Goal: Complete application form: Complete application form

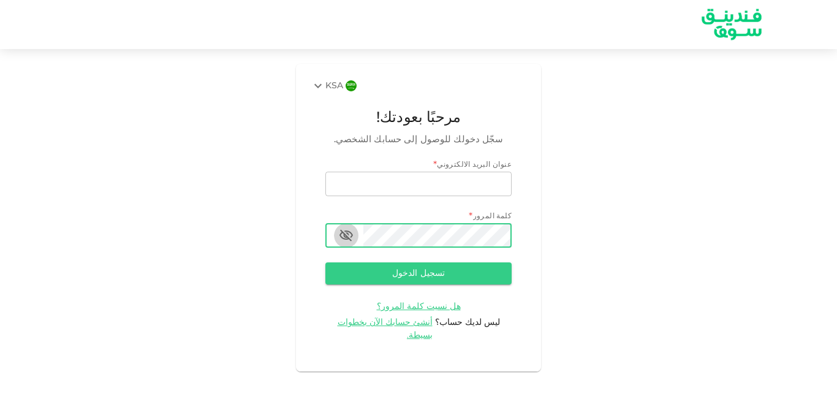
click at [345, 237] on icon "button" at bounding box center [345, 236] width 13 height 12
click at [382, 325] on span "أنشئ حسابك الآن بخطوات بسيطة." at bounding box center [386, 328] width 96 height 21
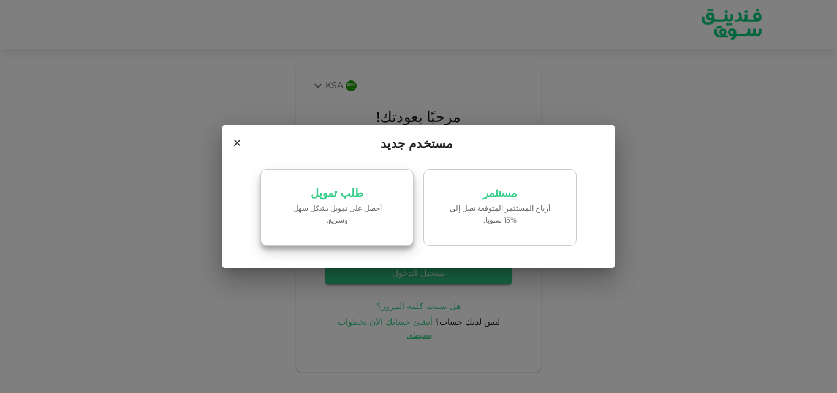
drag, startPoint x: 362, startPoint y: 199, endPoint x: 320, endPoint y: 184, distance: 44.0
click at [320, 184] on link "طلب تمويل ‏أحصل على تمويل بشكل سهل وسريع." at bounding box center [336, 207] width 153 height 77
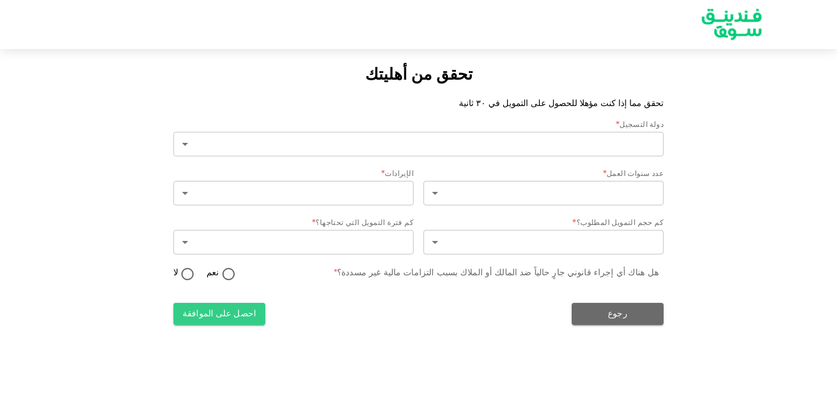
type input "2"
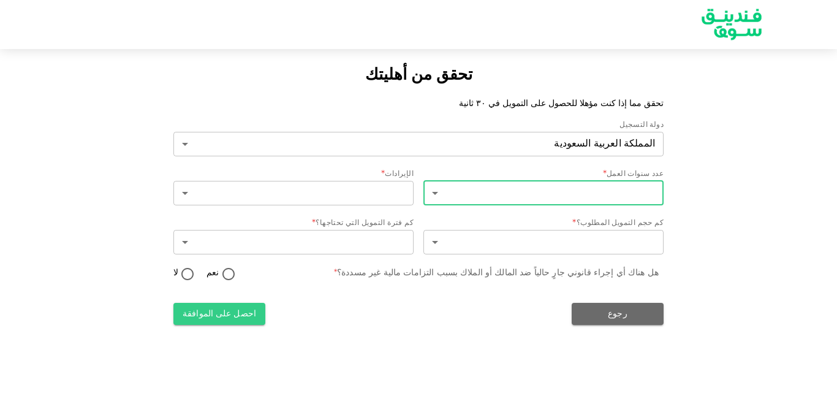
click at [544, 194] on body "تحقق من أهليتك تحقق مما إذا كنت مؤهلا للحصول على التمويل في ٣٠ ثانية دولة التسج…" at bounding box center [418, 196] width 837 height 393
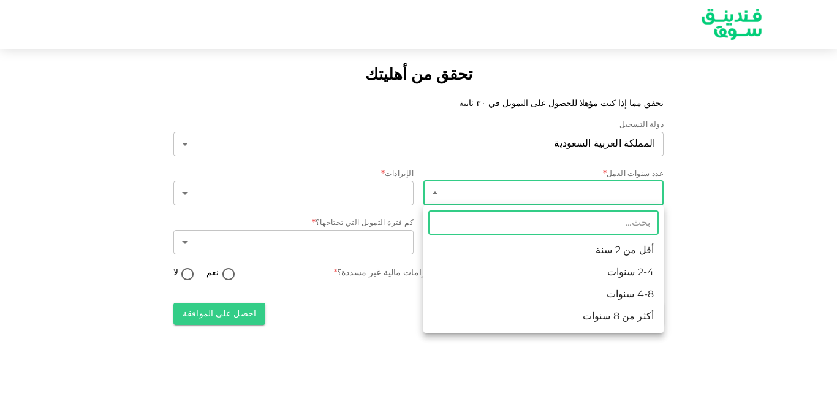
click at [604, 267] on li "2-4 سنوات" at bounding box center [543, 273] width 240 height 22
type input "2"
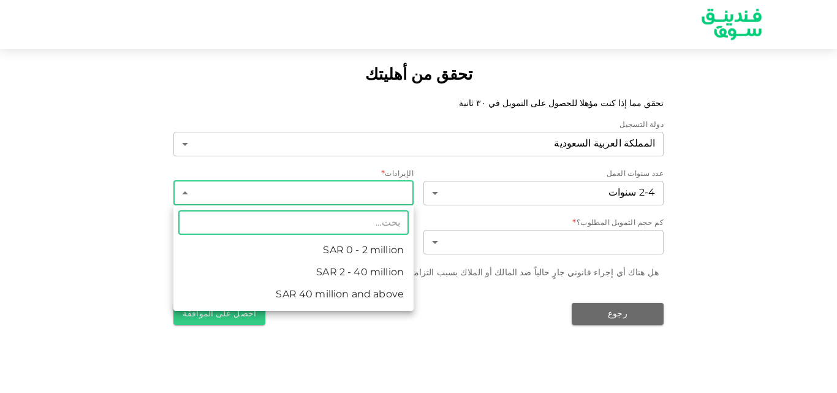
click at [369, 192] on body "تحقق من أهليتك تحقق مما إذا كنت مؤهلا للحصول على التمويل في ٣٠ ثانية دولة التسج…" at bounding box center [418, 196] width 837 height 393
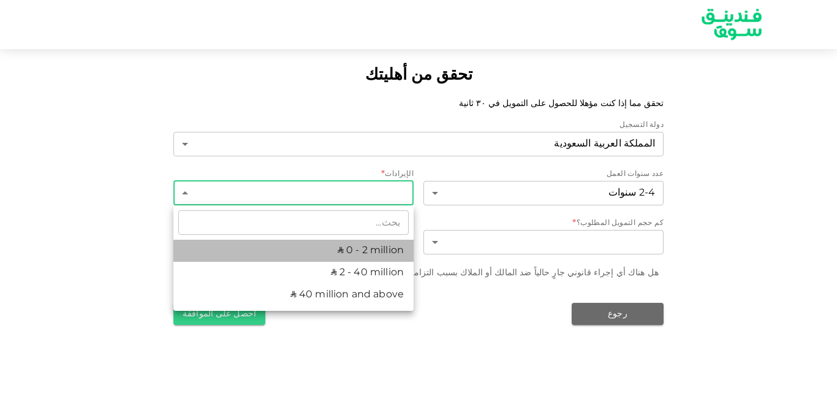
click at [375, 244] on li "ʢ 0 - 2 million" at bounding box center [293, 251] width 240 height 22
type input "1"
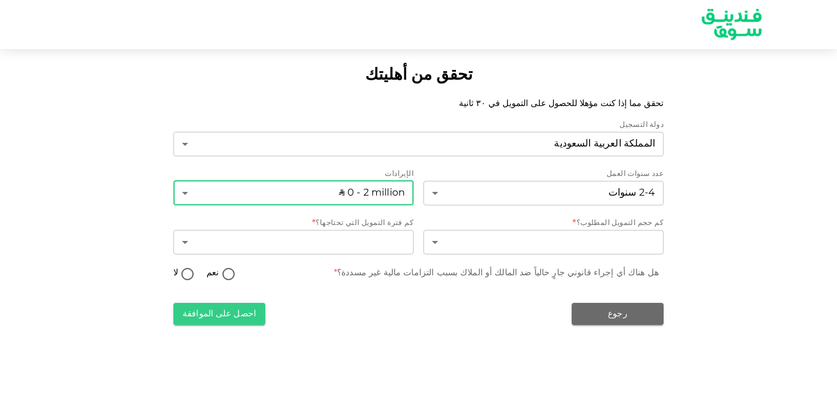
click at [492, 242] on body "تحقق من أهليتك تحقق مما إذا كنت مؤهلا للحصول على التمويل في ٣٠ ثانية دولة التسج…" at bounding box center [418, 196] width 837 height 393
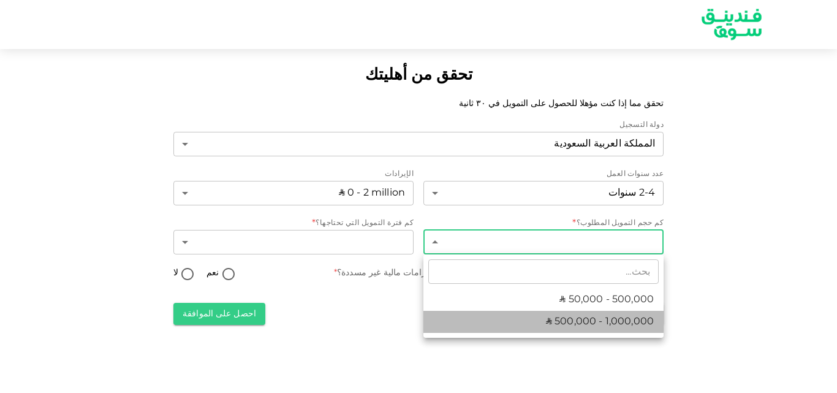
click at [583, 315] on span "ʢ 500,000 - 1,000,000" at bounding box center [600, 321] width 108 height 15
type input "2"
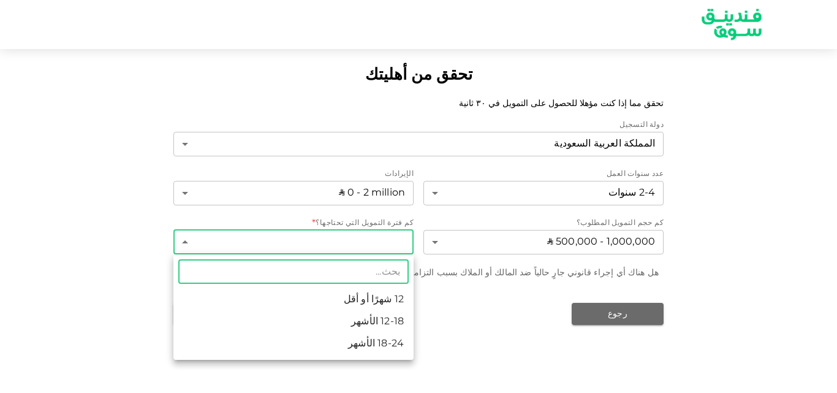
click at [317, 233] on body "تحقق من أهليتك تحقق مما إذا كنت مؤهلا للحصول على التمويل في ٣٠ ثانية دولة التسج…" at bounding box center [418, 196] width 837 height 393
click at [363, 318] on li "12-18 الأشهر" at bounding box center [293, 322] width 240 height 22
type input "2"
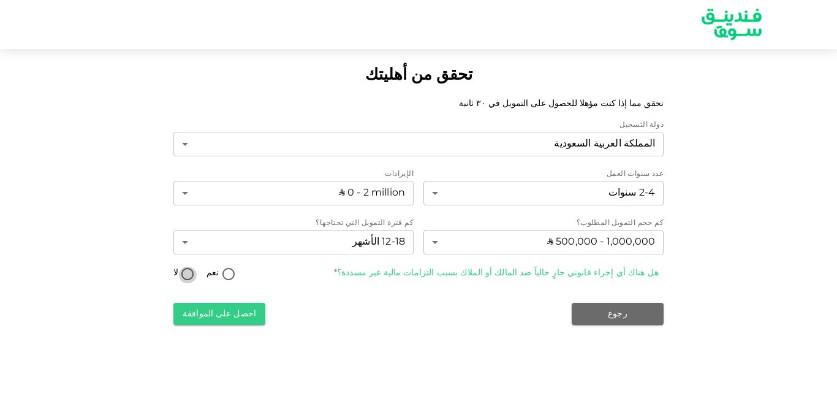
click at [189, 272] on input "لا" at bounding box center [187, 275] width 18 height 17
radio input "true"
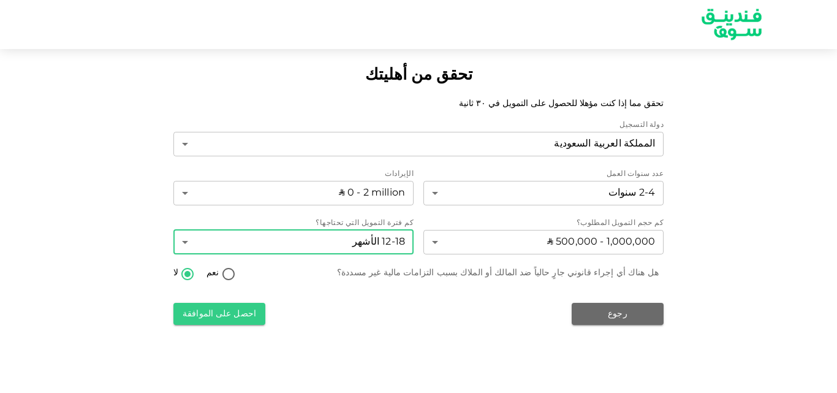
click at [336, 244] on body "تحقق من أهليتك تحقق مما إذا كنت مؤهلا للحصول على التمويل في ٣٠ ثانية دولة التسج…" at bounding box center [418, 196] width 837 height 393
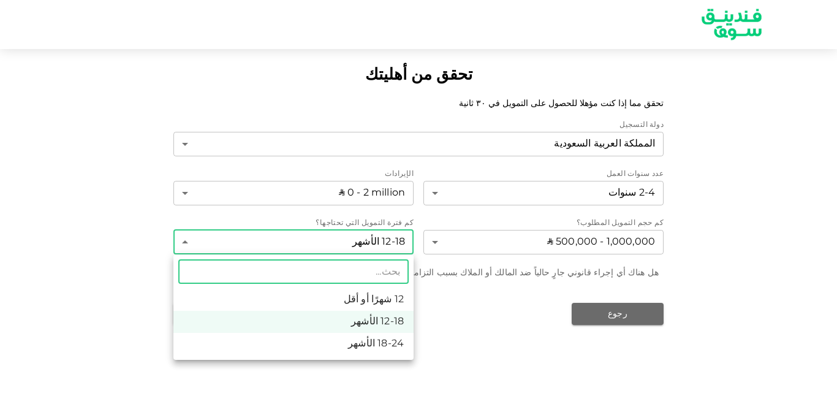
click at [387, 346] on li "18-24 الأشهر" at bounding box center [293, 344] width 240 height 22
type input "3"
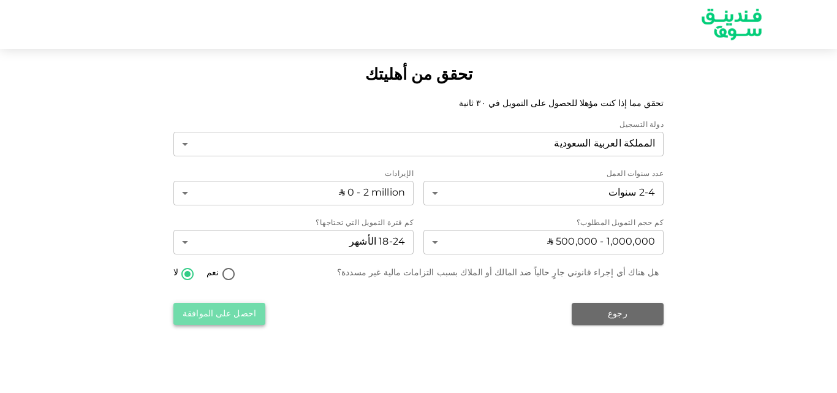
click at [233, 312] on button "احصل على الموافقة" at bounding box center [219, 314] width 92 height 22
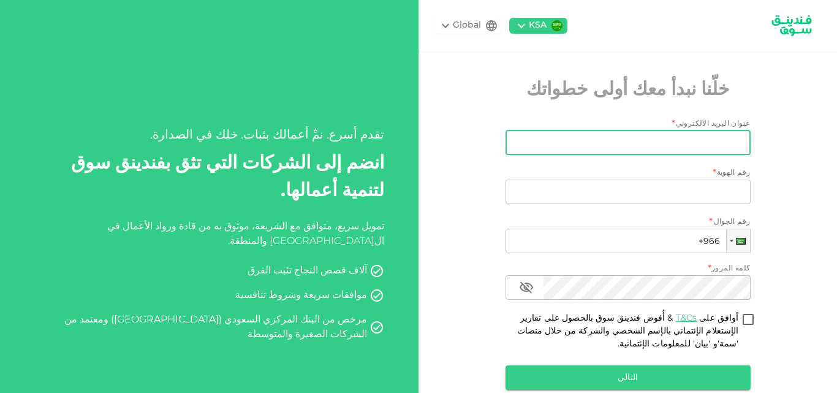
click at [661, 148] on input "عنوان البريد الالكتروني" at bounding box center [635, 143] width 232 height 25
click at [715, 145] on input "عنوان البريد الالكتروني" at bounding box center [635, 143] width 232 height 25
drag, startPoint x: 715, startPoint y: 145, endPoint x: 763, endPoint y: 129, distance: 51.2
click at [765, 127] on div "KSA Global خلّنا نبدأ معك أولى خطواتك عنوان البريد الالكتروني * عنوان البريد ال…" at bounding box center [627, 226] width 418 height 453
click at [746, 138] on input "عنوان البريد الالكتروني" at bounding box center [635, 143] width 232 height 25
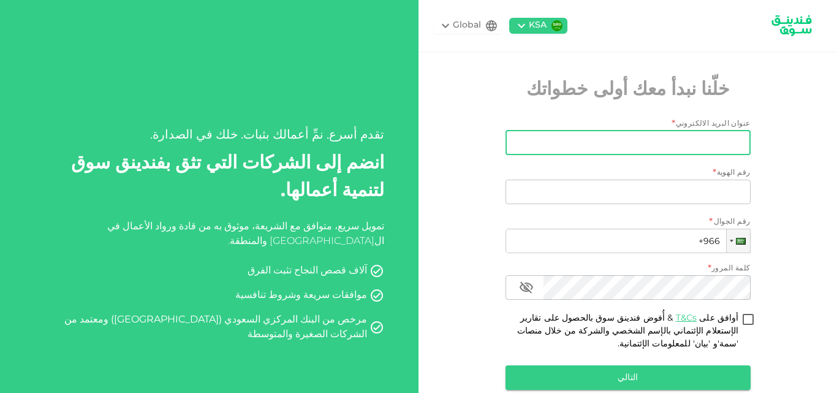
type input "ب"
type input "f"
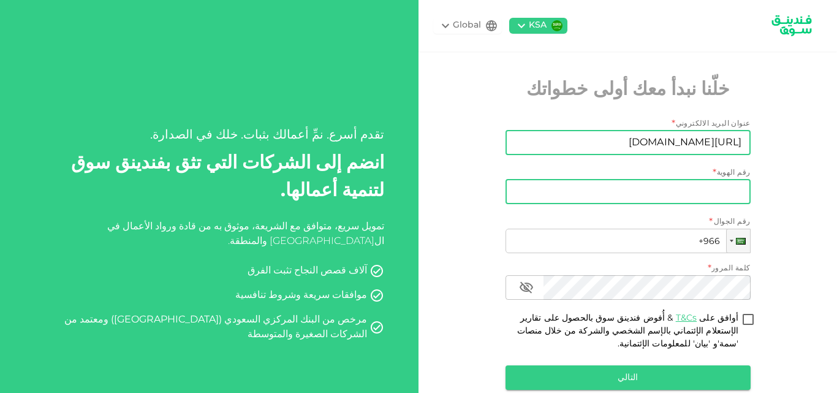
type input "[URL][DOMAIN_NAME]"
click at [724, 186] on input "رقم الهوية" at bounding box center [627, 192] width 245 height 25
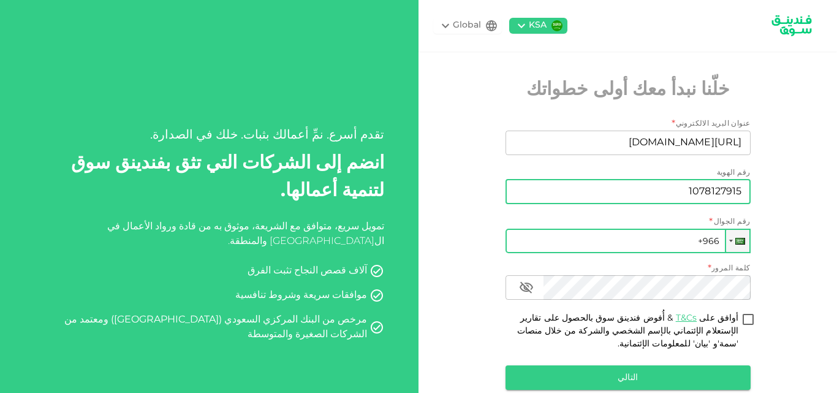
type input "1078127915"
click at [643, 236] on input "+966" at bounding box center [627, 241] width 245 height 25
drag, startPoint x: 643, startPoint y: 236, endPoint x: 645, endPoint y: 244, distance: 8.7
click at [643, 237] on input "+966" at bounding box center [627, 241] width 245 height 25
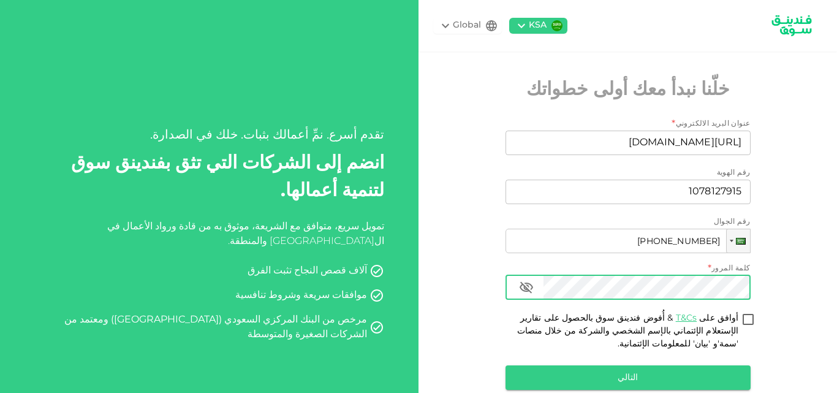
type input "[PHONE_NUMBER]"
click at [531, 287] on icon "button" at bounding box center [526, 287] width 15 height 15
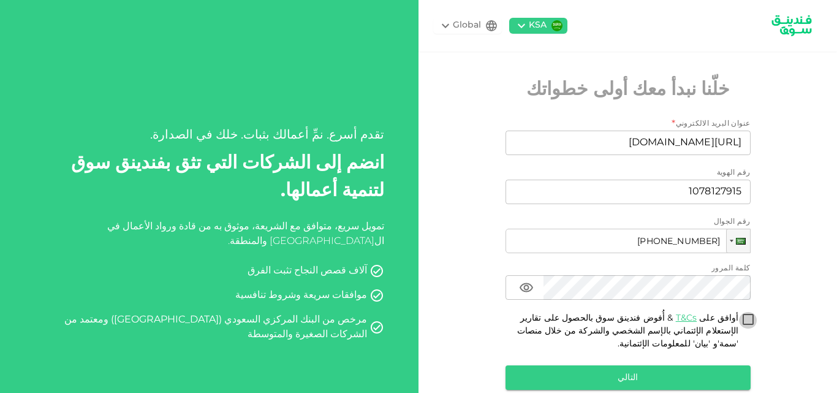
click at [751, 317] on input "أوافق على T&Cs & أُفوض فندينق سوق بالحصول على تقارير الإستعلام الإئتماني بالإسم…" at bounding box center [748, 320] width 18 height 17
checkbox input "true"
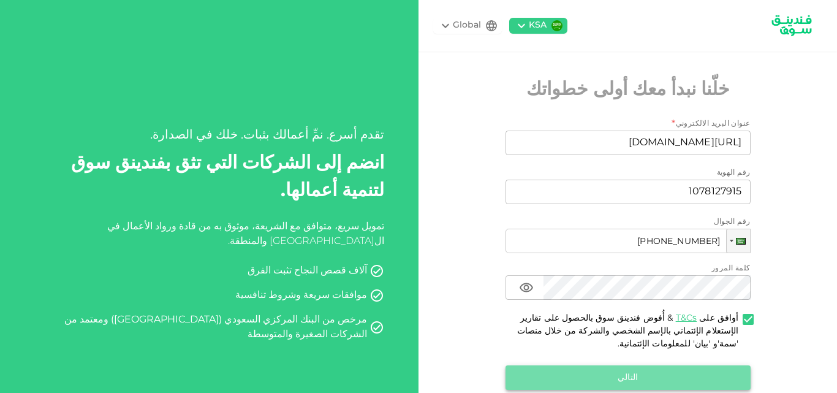
drag, startPoint x: 669, startPoint y: 372, endPoint x: 680, endPoint y: 374, distance: 10.6
click at [680, 374] on button "التالي" at bounding box center [627, 377] width 245 height 25
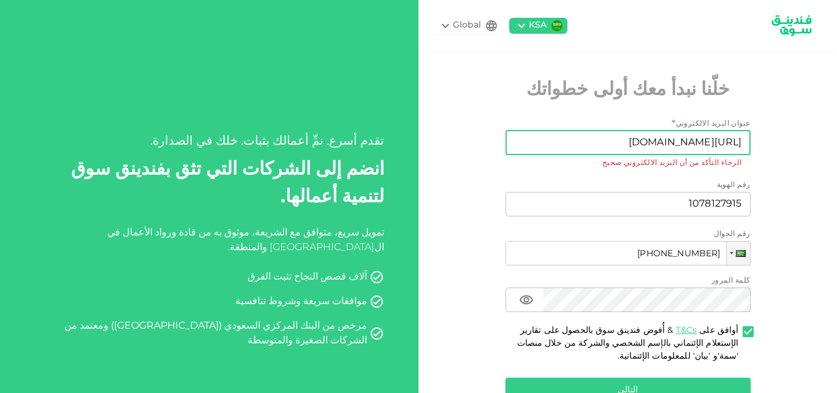
click at [679, 146] on input "[URL][DOMAIN_NAME]" at bounding box center [635, 143] width 232 height 25
click at [681, 145] on input "[URL][DOMAIN_NAME]" at bounding box center [635, 143] width 232 height 25
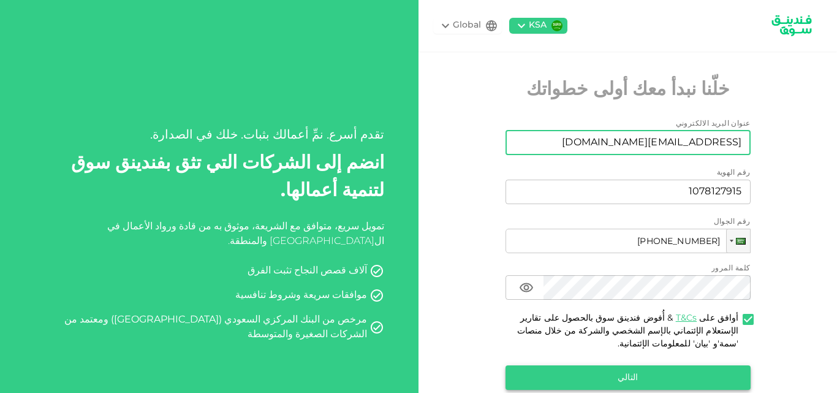
type input "[EMAIL_ADDRESS][DOMAIN_NAME]"
click at [626, 373] on div "التالي" at bounding box center [627, 377] width 245 height 25
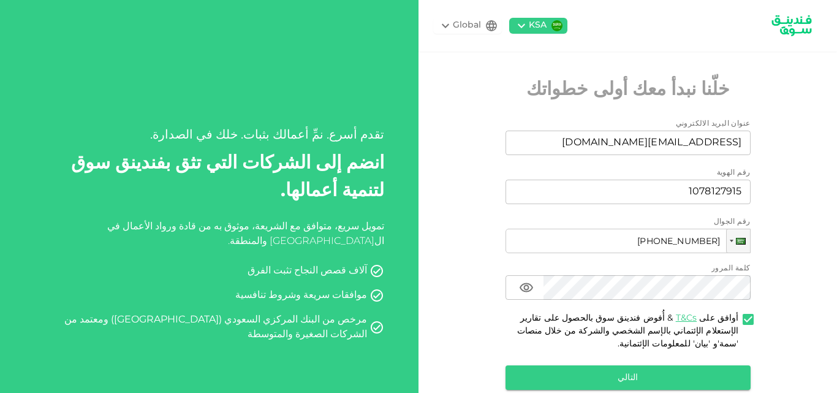
scroll to position [61, 0]
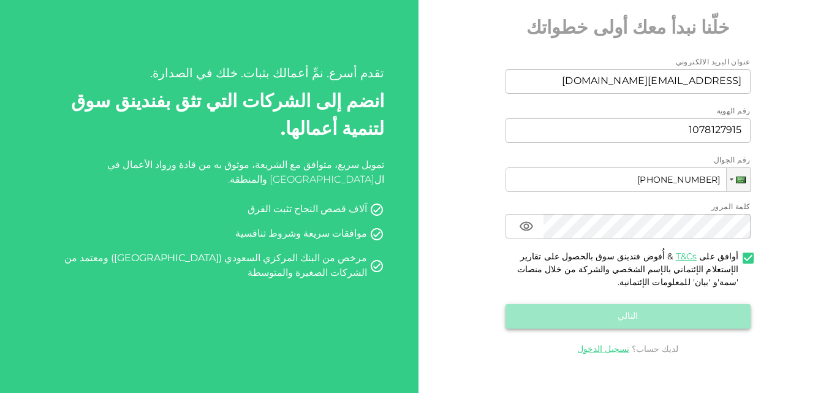
click at [626, 312] on button "التالي" at bounding box center [627, 316] width 245 height 25
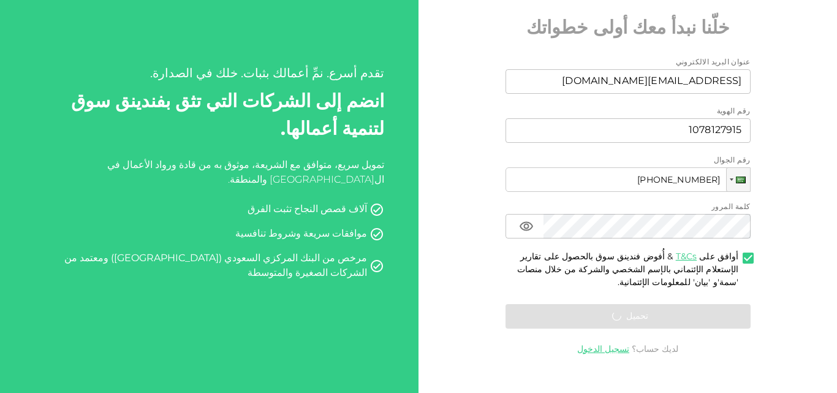
drag, startPoint x: 626, startPoint y: 312, endPoint x: 792, endPoint y: 280, distance: 169.2
click at [792, 280] on div "KSA Global خلّنا نبدأ معك أولى خطواتك عنوان البريد الالكتروني عنوان البريد الال…" at bounding box center [627, 165] width 418 height 453
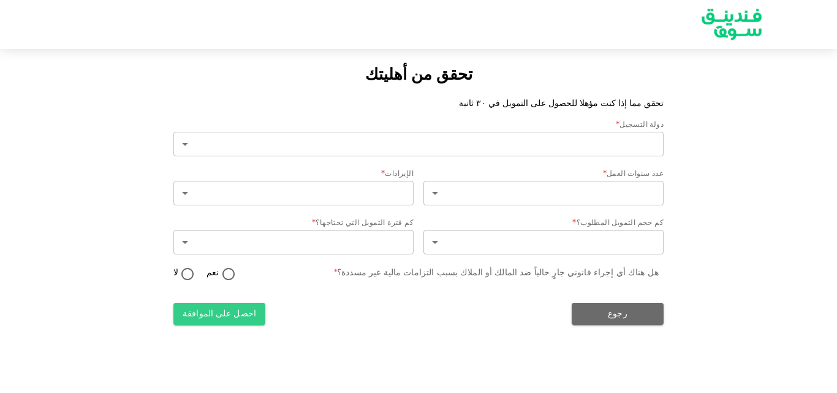
type input "2"
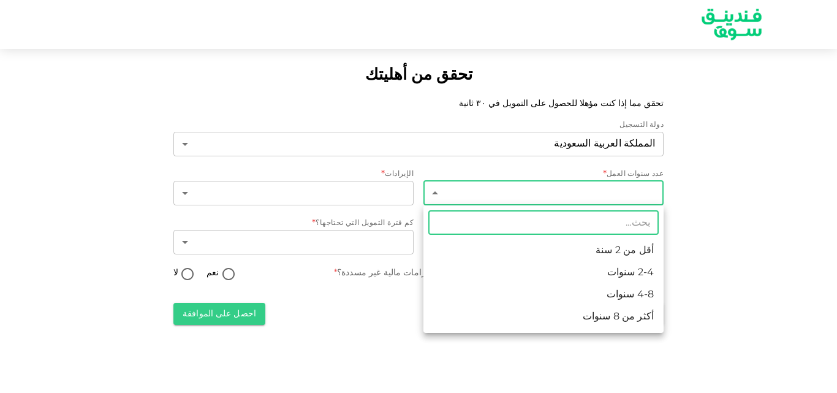
click at [582, 194] on body "تحقق من أهليتك تحقق مما إذا كنت مؤهلا للحصول على التمويل في ٣٠ ثانية دولة التسج…" at bounding box center [418, 196] width 837 height 393
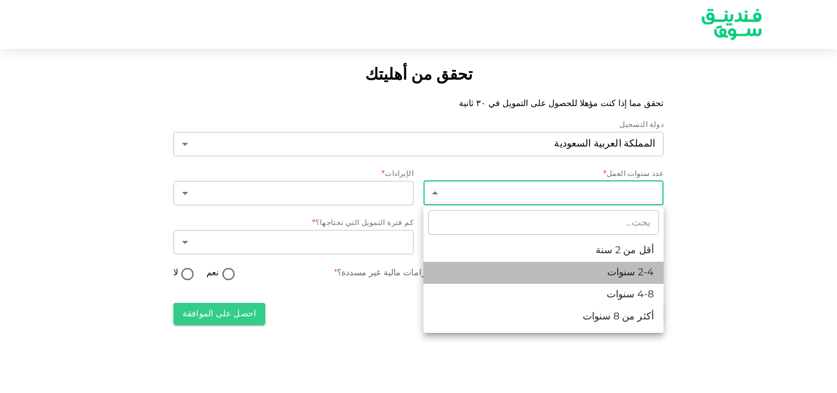
click at [606, 270] on li "2-4 سنوات" at bounding box center [543, 273] width 240 height 22
type input "2"
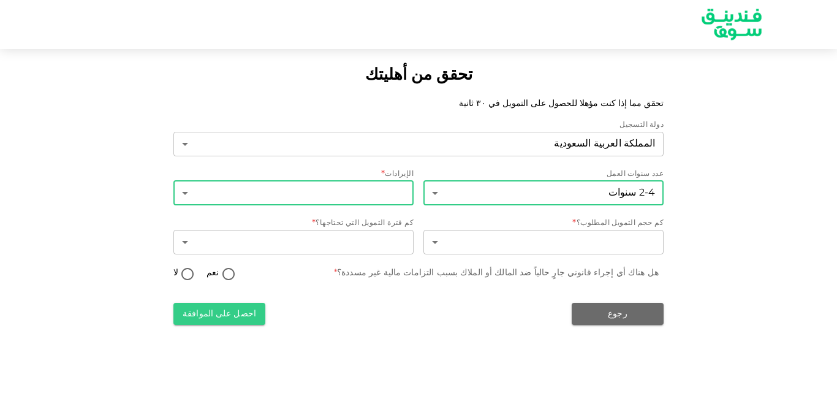
click at [380, 194] on body "تحقق من أهليتك تحقق مما إذا كنت مؤهلا للحصول على التمويل في ٣٠ ثانية دولة التسج…" at bounding box center [418, 196] width 837 height 393
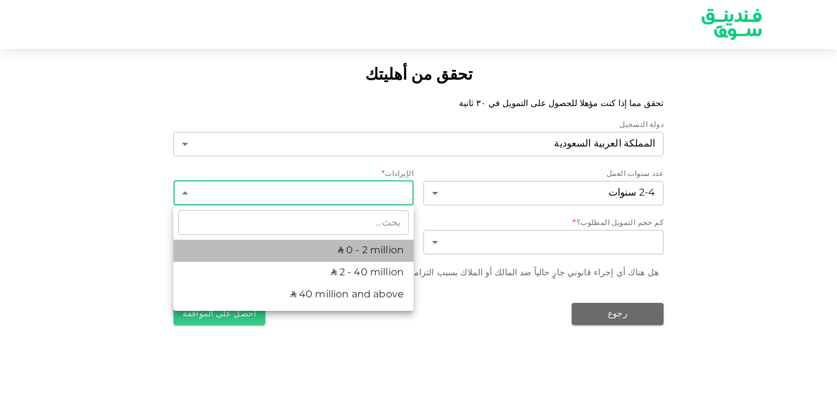
click at [378, 252] on li "ʢ 0 - 2 million" at bounding box center [293, 251] width 240 height 22
type input "1"
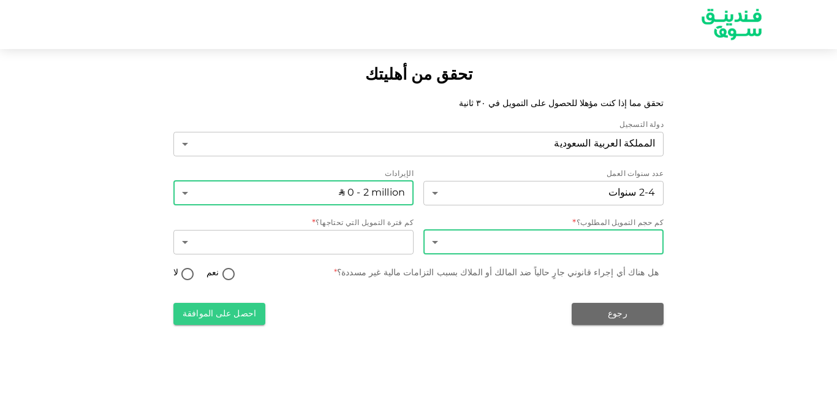
click at [468, 249] on body "تحقق من أهليتك تحقق مما إذا كنت مؤهلا للحصول على التمويل في ٣٠ ثانية دولة التسج…" at bounding box center [418, 196] width 837 height 393
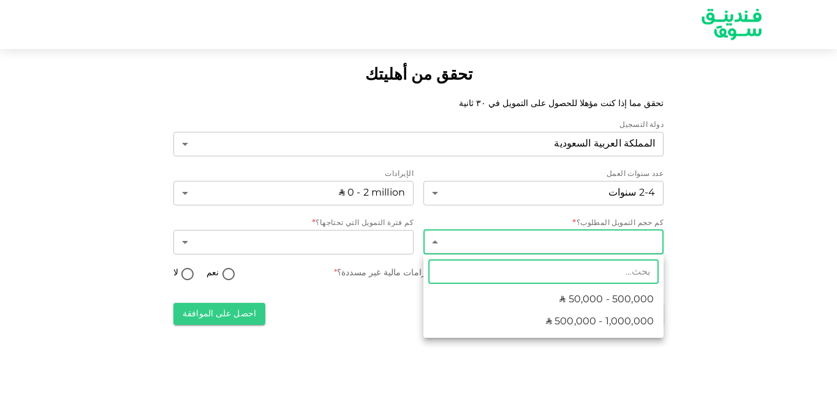
click at [562, 315] on span "ʢ 500,000 - 1,000,000" at bounding box center [600, 321] width 108 height 15
type input "2"
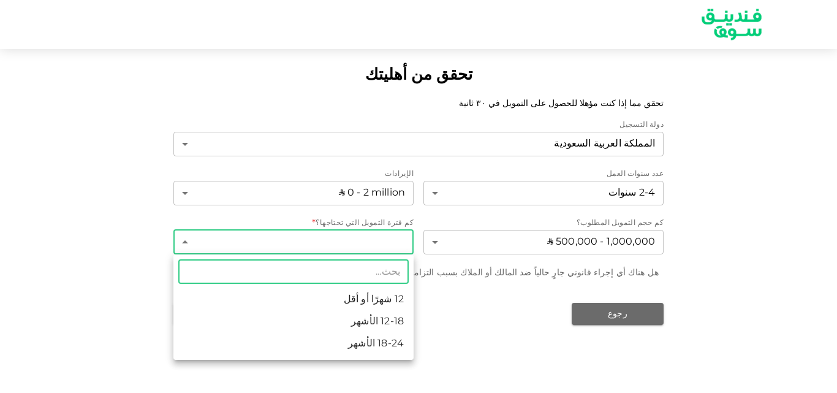
click at [383, 244] on body "تحقق من أهليتك تحقق مما إذا كنت مؤهلا للحصول على التمويل في ٣٠ ثانية دولة التسج…" at bounding box center [418, 196] width 837 height 393
drag, startPoint x: 375, startPoint y: 339, endPoint x: 380, endPoint y: 346, distance: 8.8
click at [380, 346] on li "18-24 الأشهر" at bounding box center [293, 344] width 240 height 22
type input "3"
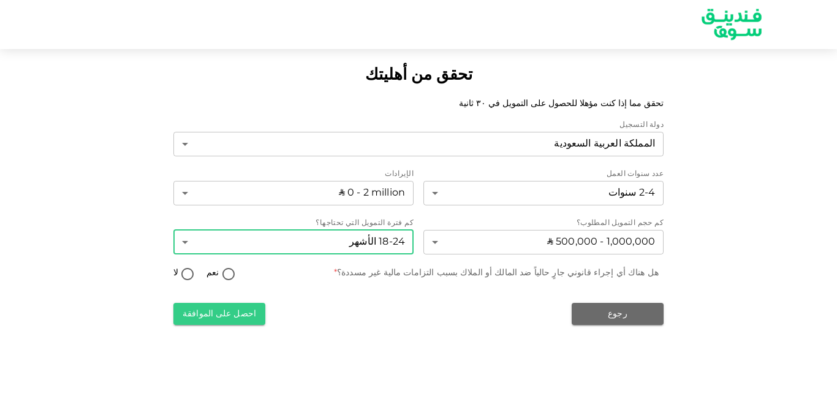
click at [186, 273] on input "لا" at bounding box center [187, 275] width 18 height 17
radio input "true"
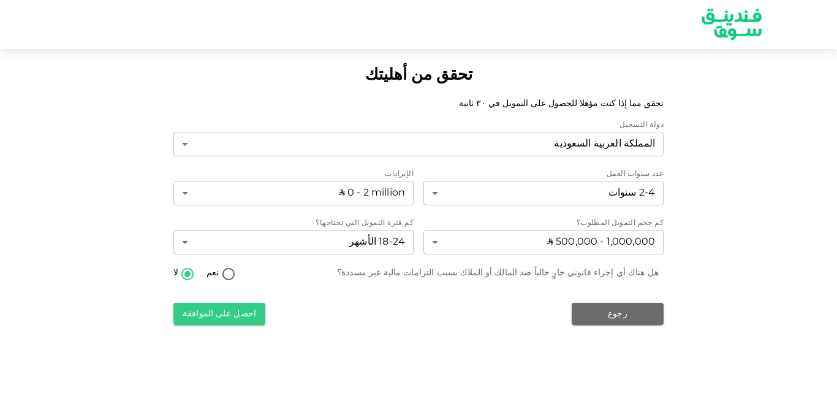
drag, startPoint x: 215, startPoint y: 309, endPoint x: 197, endPoint y: 309, distance: 18.4
click at [197, 309] on button "احصل على الموافقة" at bounding box center [219, 314] width 92 height 22
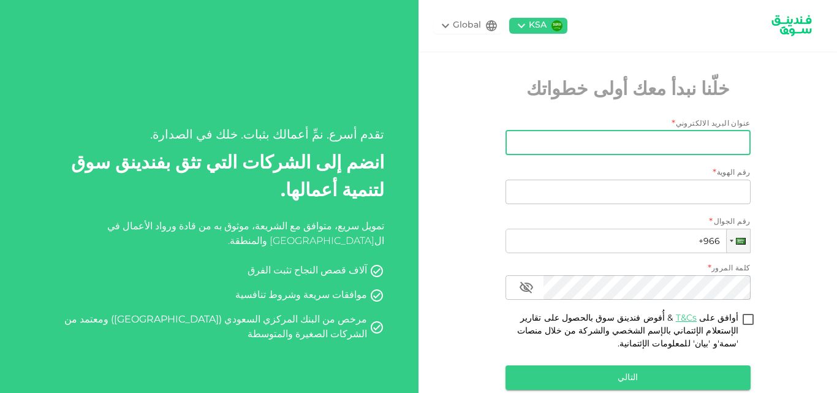
click at [709, 140] on input "عنوان البريد الالكتروني" at bounding box center [635, 143] width 232 height 25
type input "f"
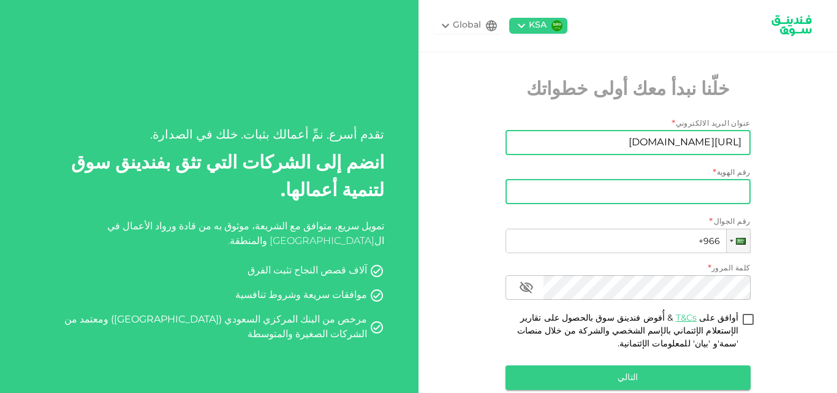
type input "Faisal_outlook.com"
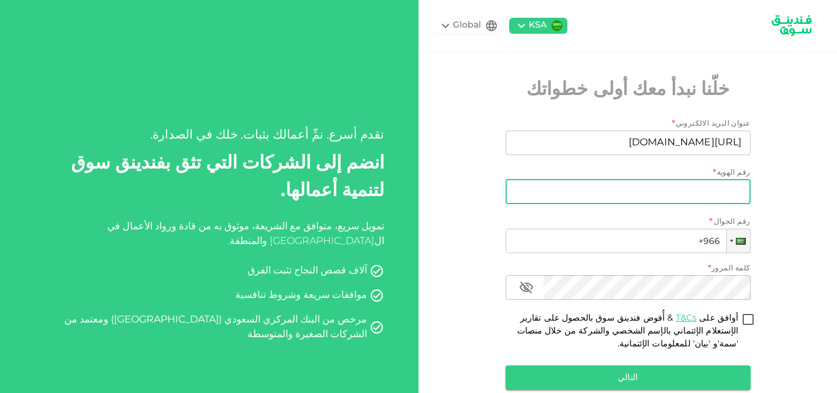
click at [710, 186] on input "رقم الهوية" at bounding box center [627, 192] width 245 height 25
type input "1078127915"
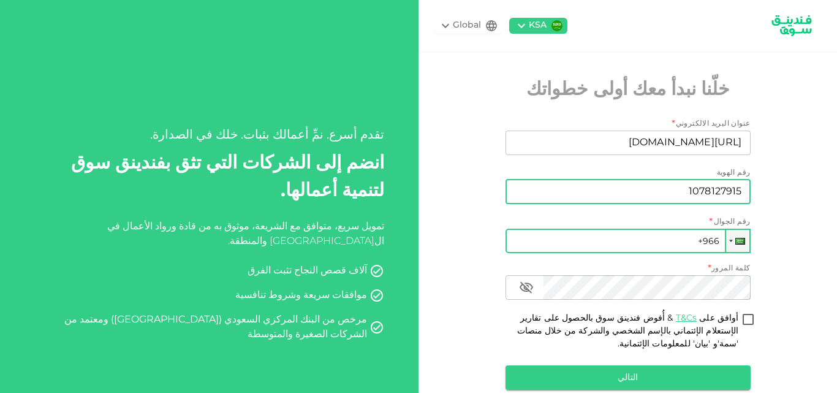
click at [651, 239] on input "+966" at bounding box center [627, 241] width 245 height 25
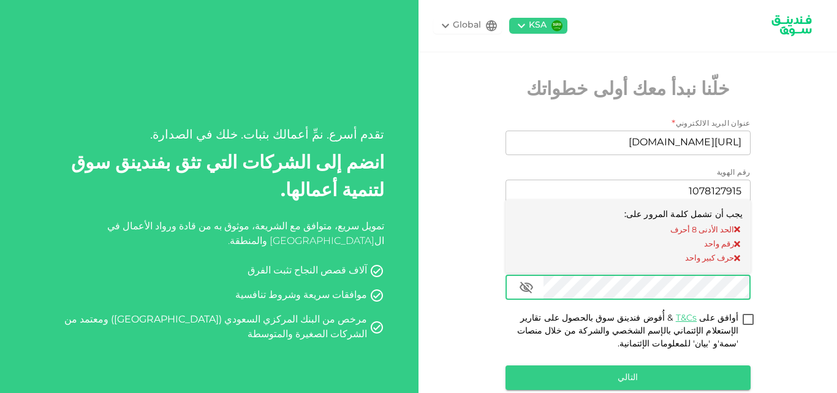
click at [474, 236] on div "KSA Global خلّنا نبدأ معك أولى خطواتك عنوان البريد الالكتروني * عنوان البريد ال…" at bounding box center [627, 226] width 418 height 453
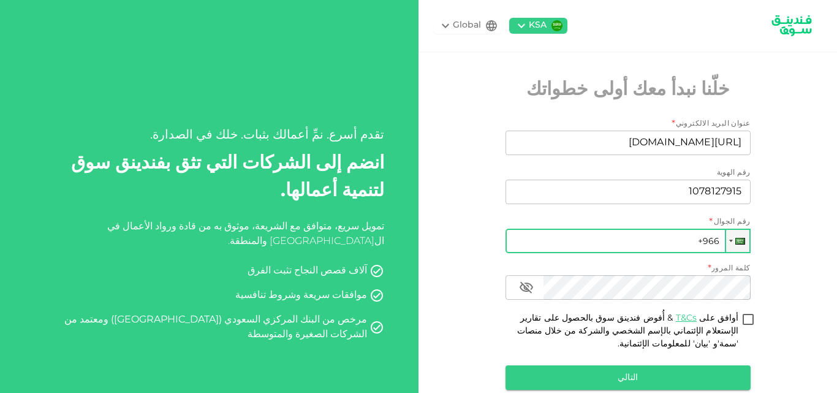
click at [615, 236] on input "+966" at bounding box center [627, 241] width 245 height 25
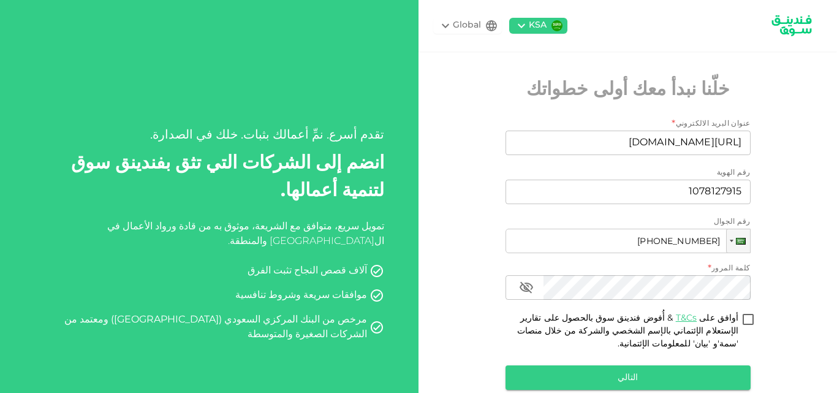
type input "[PHONE_NUMBER]"
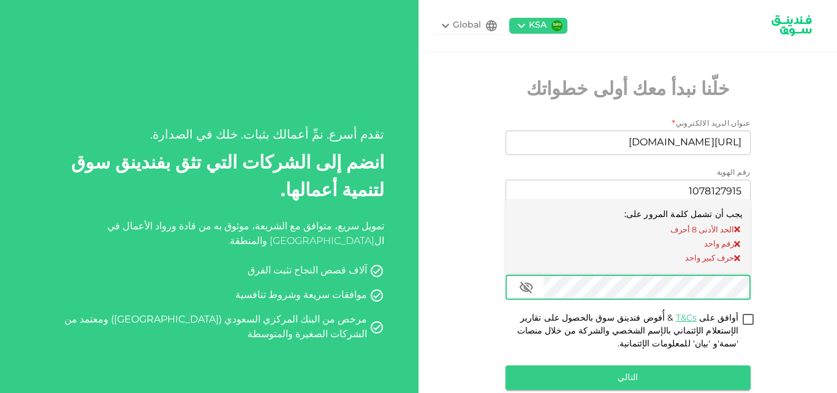
drag, startPoint x: 619, startPoint y: 268, endPoint x: 528, endPoint y: 290, distance: 94.5
click at [528, 290] on icon "button" at bounding box center [526, 287] width 13 height 12
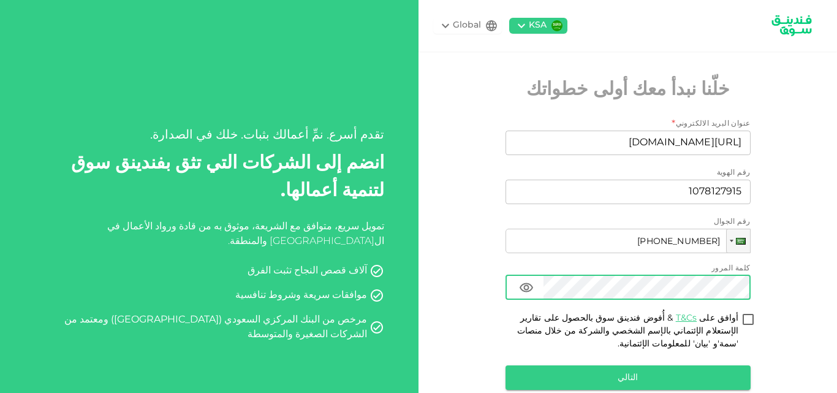
click at [465, 208] on div "KSA Global خلّنا نبدأ معك أولى خطواتك عنوان البريد الالكتروني * عنوان البريد ال…" at bounding box center [627, 226] width 418 height 453
click at [748, 319] on input "أوافق على T&Cs & أُفوض فندينق سوق بالحصول على تقارير الإستعلام الإئتماني بالإسم…" at bounding box center [748, 320] width 18 height 17
checkbox input "true"
click at [674, 376] on button "التالي" at bounding box center [627, 377] width 245 height 25
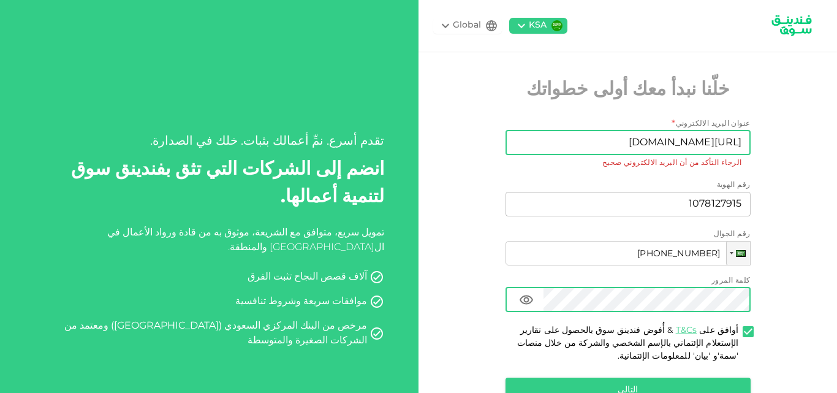
click at [681, 146] on input "Faisal_outlook.com" at bounding box center [635, 143] width 232 height 25
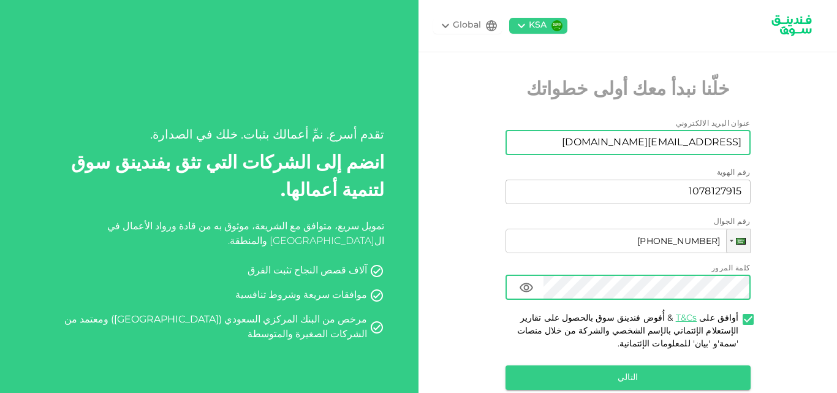
type input "Faisal_28@outlook.com"
click at [812, 132] on div "KSA Global خلّنا نبدأ معك أولى خطواتك عنوان البريد الالكتروني عنوان البريد الال…" at bounding box center [627, 226] width 418 height 453
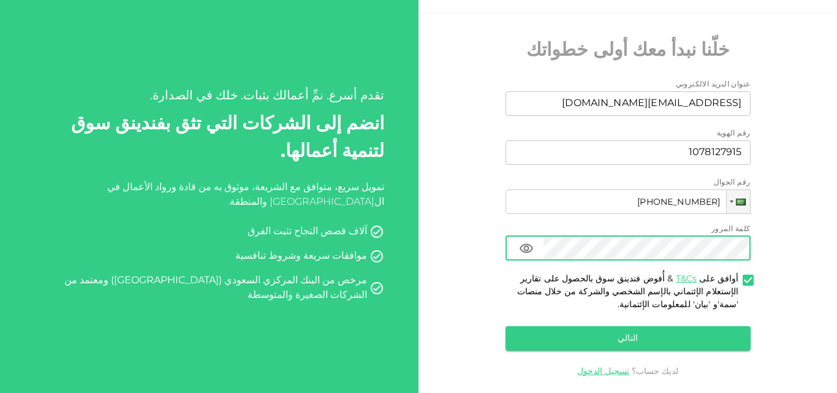
scroll to position [61, 0]
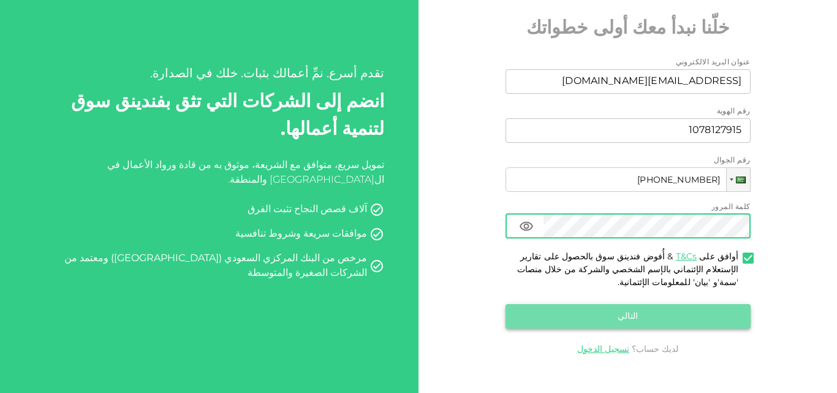
click at [626, 320] on button "التالي" at bounding box center [627, 316] width 245 height 25
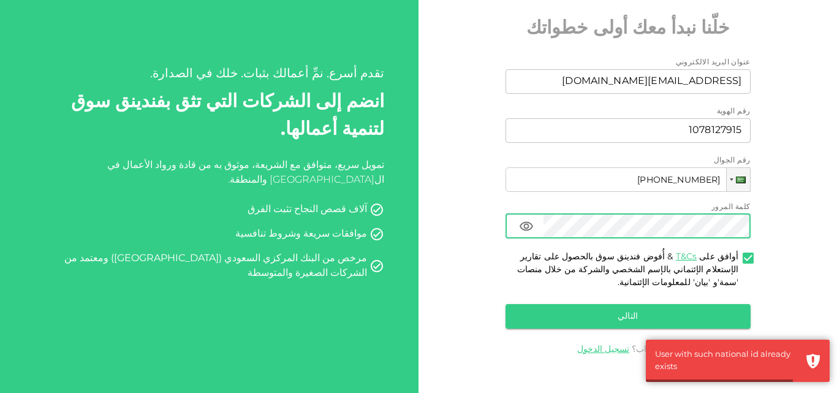
drag, startPoint x: 626, startPoint y: 320, endPoint x: 795, endPoint y: 287, distance: 172.3
click at [795, 287] on div "KSA Global خلّنا نبدأ معك أولى خطواتك عنوان البريد الالكتروني عنوان البريد الال…" at bounding box center [627, 165] width 418 height 453
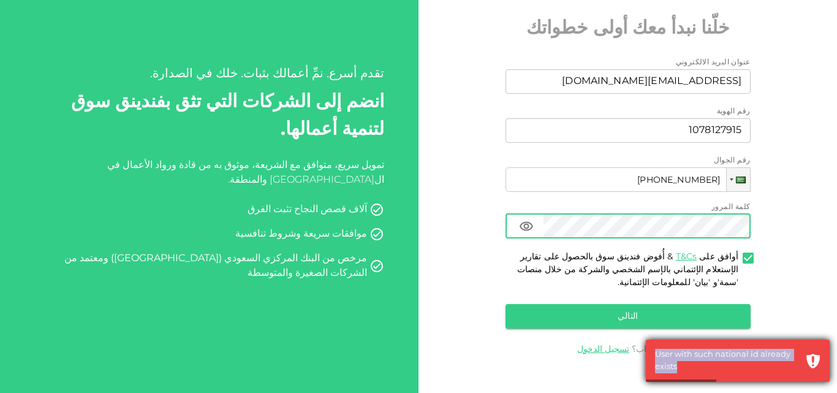
drag, startPoint x: 659, startPoint y: 351, endPoint x: 739, endPoint y: 373, distance: 83.2
click at [739, 373] on div "User with such national id already exists" at bounding box center [738, 360] width 184 height 42
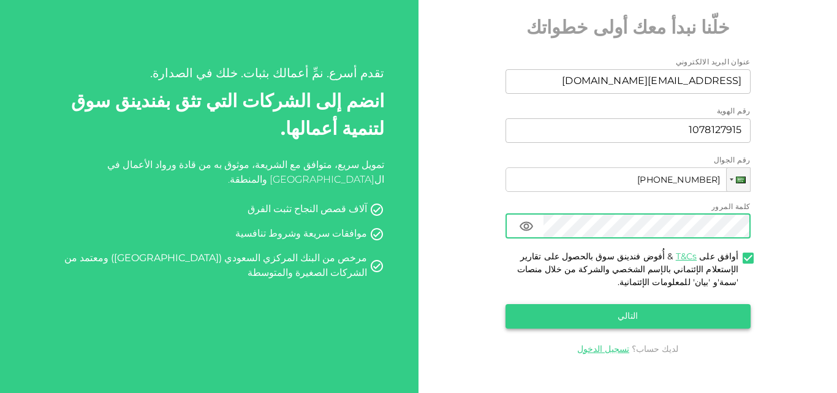
click at [647, 318] on button "التالي" at bounding box center [627, 316] width 245 height 25
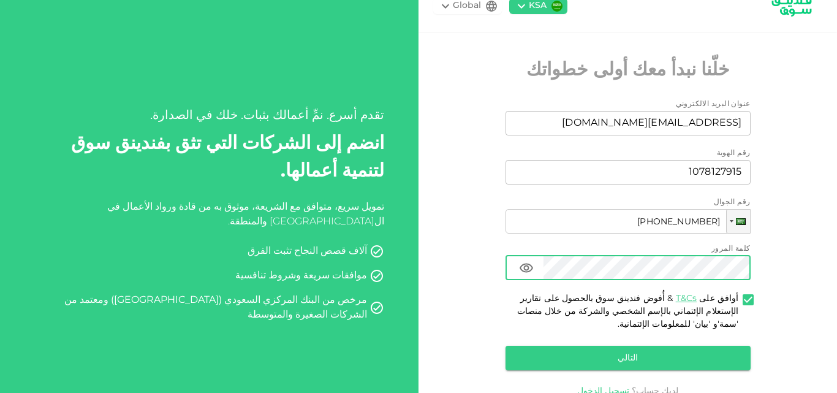
scroll to position [0, 0]
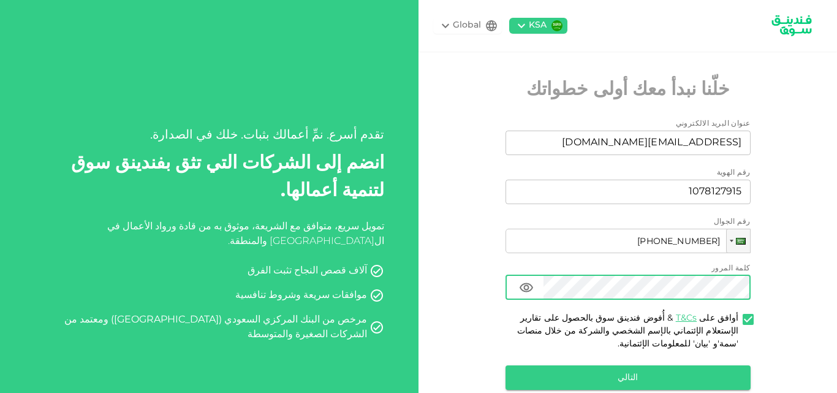
click at [453, 22] on icon at bounding box center [445, 25] width 15 height 15
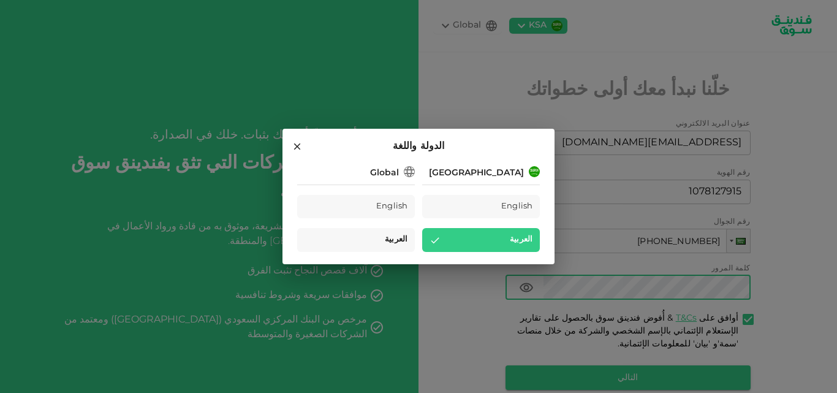
click at [383, 240] on div "العربية" at bounding box center [356, 240] width 118 height 24
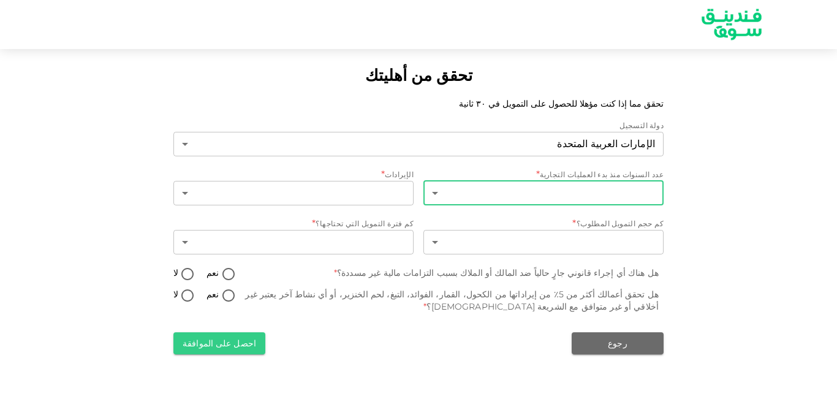
click at [550, 187] on body "تحقق من أهليتك تحقق مما إذا كنت مؤهلا للحصول على التمويل في ٣٠ ثانية دولة التسج…" at bounding box center [418, 196] width 837 height 393
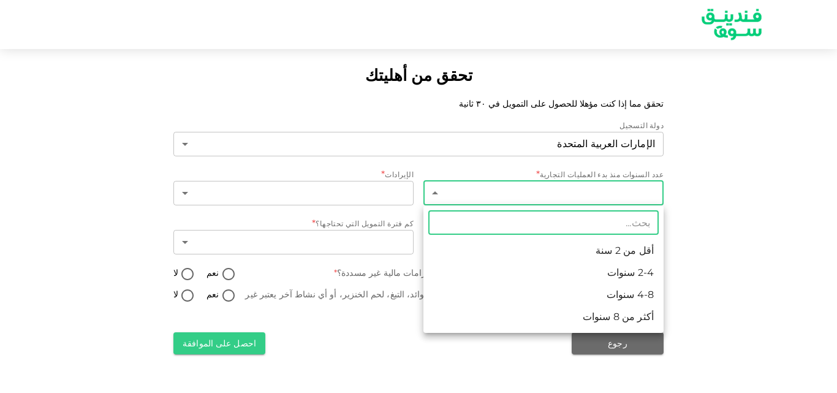
click at [574, 246] on li "أقل من 2 سنة" at bounding box center [543, 251] width 240 height 22
type input "1"
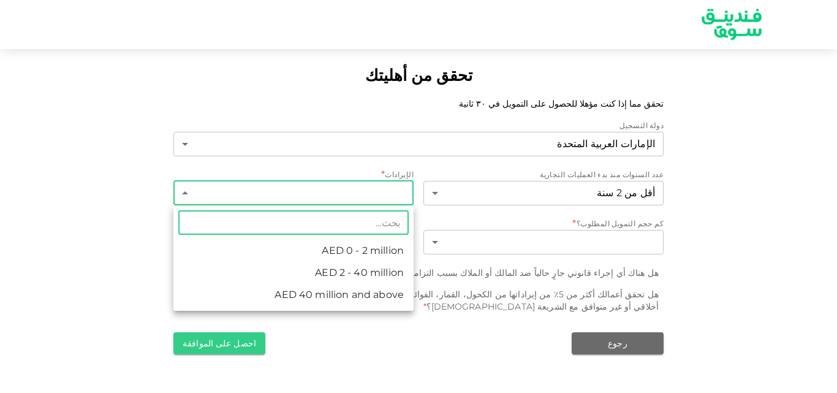
click at [381, 194] on body "تحقق من أهليتك تحقق مما إذا كنت مؤهلا للحصول على التمويل في ٣٠ ثانية دولة التسج…" at bounding box center [418, 196] width 837 height 393
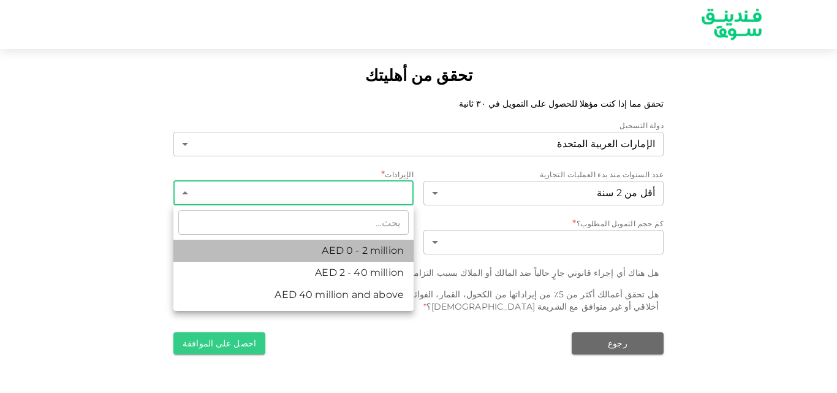
click at [344, 248] on li "AED 0 - 2 million" at bounding box center [293, 251] width 240 height 22
type input "1"
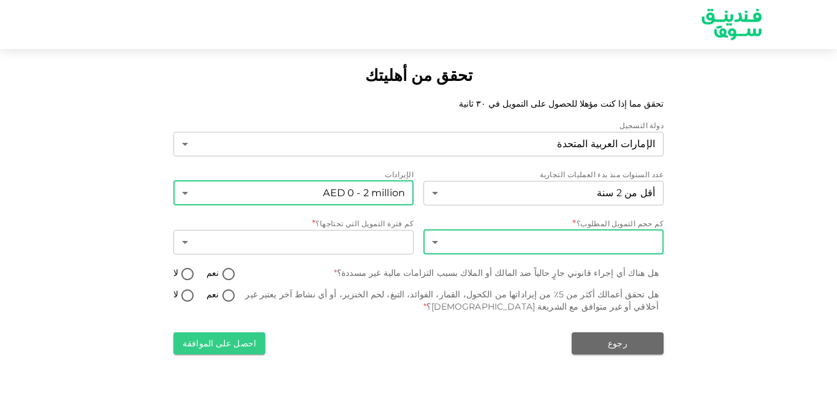
click at [469, 248] on body "تحقق من أهليتك تحقق مما إذا كنت مؤهلا للحصول على التمويل في ٣٠ ثانية دولة التسج…" at bounding box center [418, 196] width 837 height 393
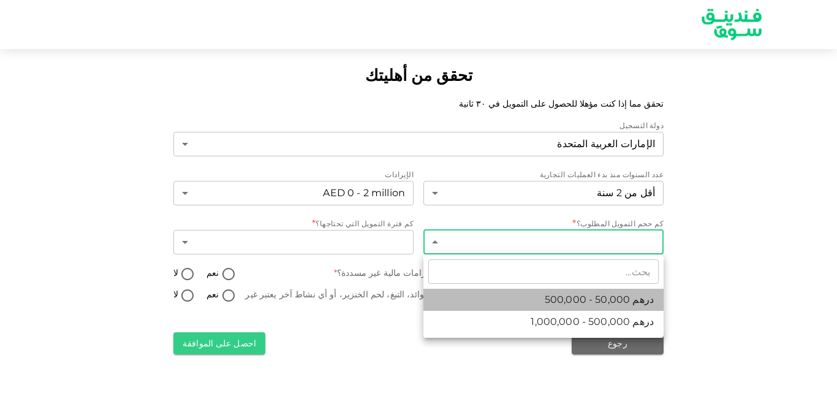
click at [546, 295] on li "درهم 50,000 - 500,000" at bounding box center [543, 300] width 240 height 22
type input "1"
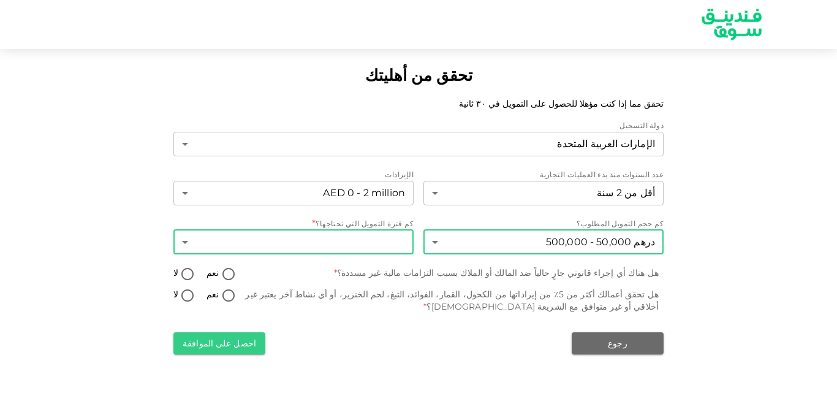
click at [381, 239] on body "تحقق من أهليتك تحقق مما إذا كنت مؤهلا للحصول على التمويل في ٣٠ ثانية دولة التسج…" at bounding box center [418, 196] width 837 height 393
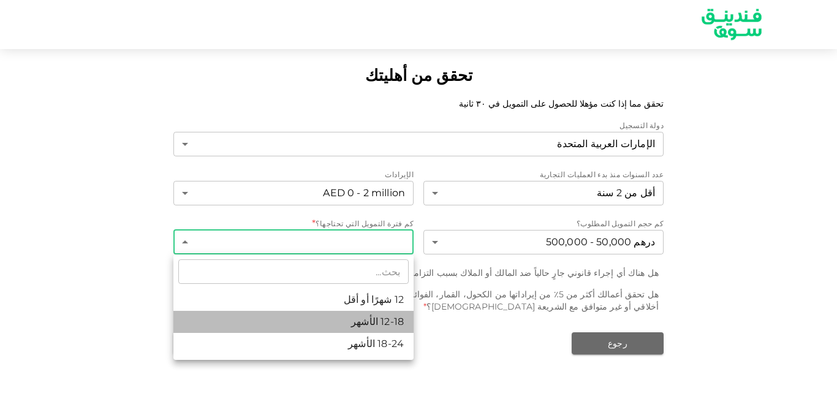
click at [383, 317] on li "12-18 الأشهر" at bounding box center [293, 322] width 240 height 22
type input "2"
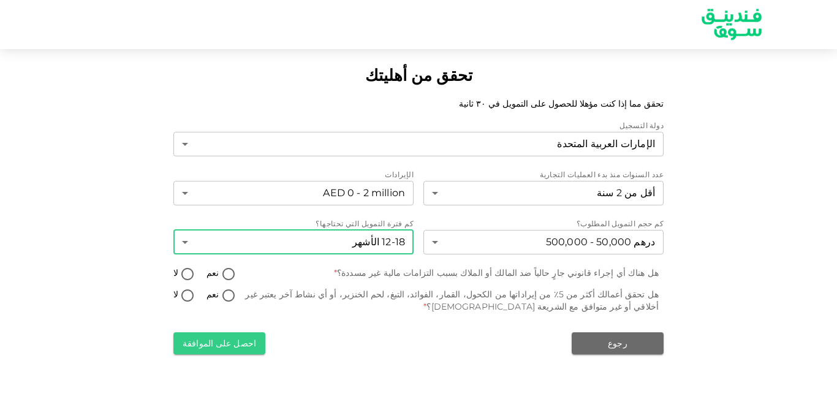
click at [190, 276] on input "لا" at bounding box center [187, 275] width 18 height 17
radio input "true"
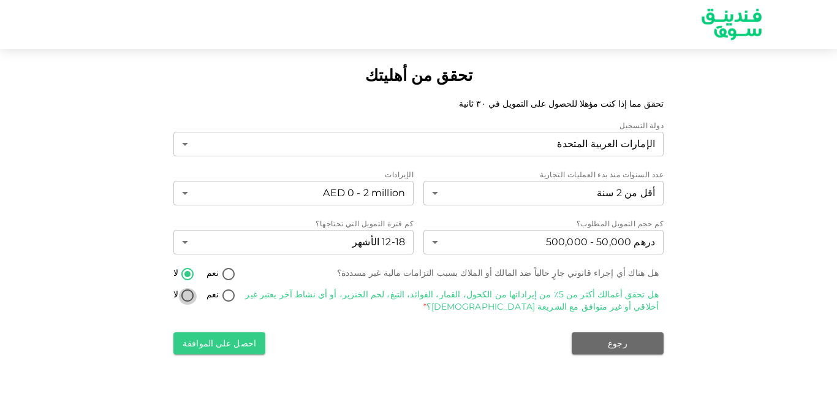
click at [191, 296] on input "لا" at bounding box center [187, 296] width 18 height 17
radio input "true"
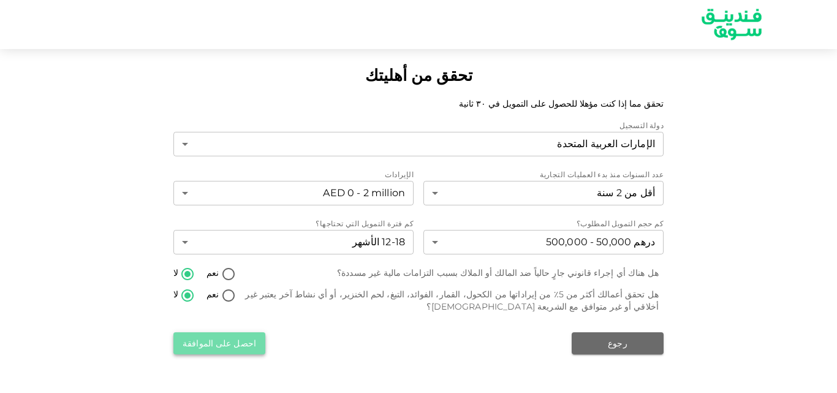
click at [252, 341] on button "احصل على الموافقة" at bounding box center [219, 343] width 92 height 22
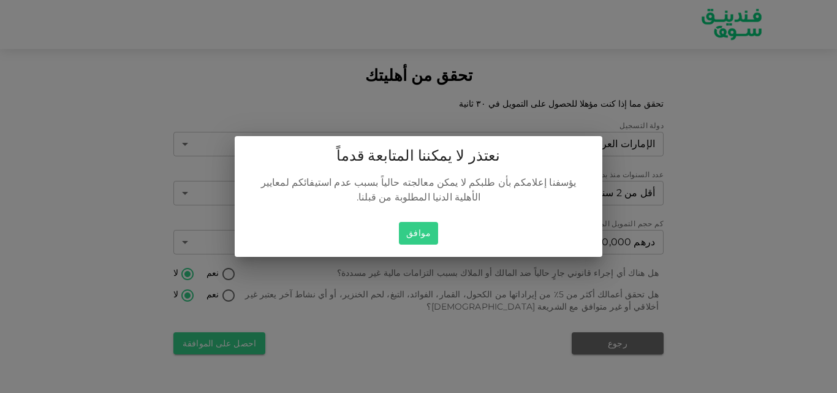
click at [409, 231] on button "موافق" at bounding box center [418, 233] width 39 height 23
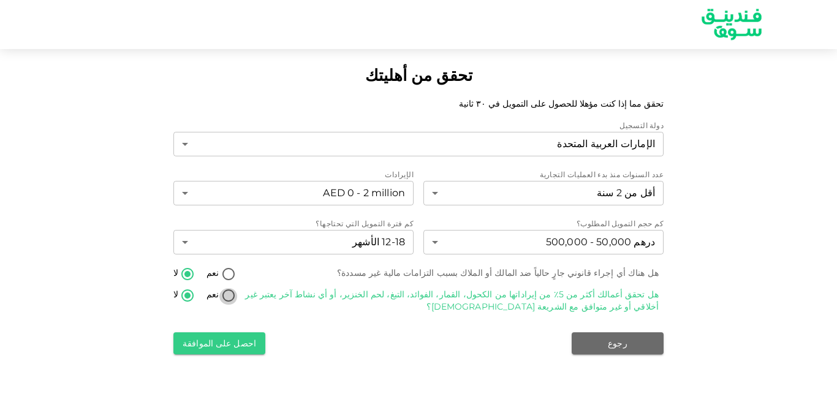
click at [224, 298] on input "نعم" at bounding box center [228, 296] width 18 height 17
radio input "true"
click at [229, 332] on button "احصل على الموافقة" at bounding box center [219, 343] width 92 height 22
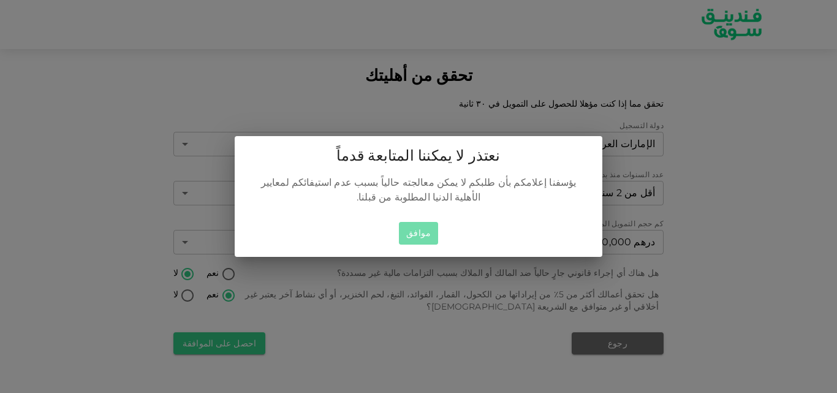
click at [425, 226] on button "موافق" at bounding box center [418, 233] width 39 height 23
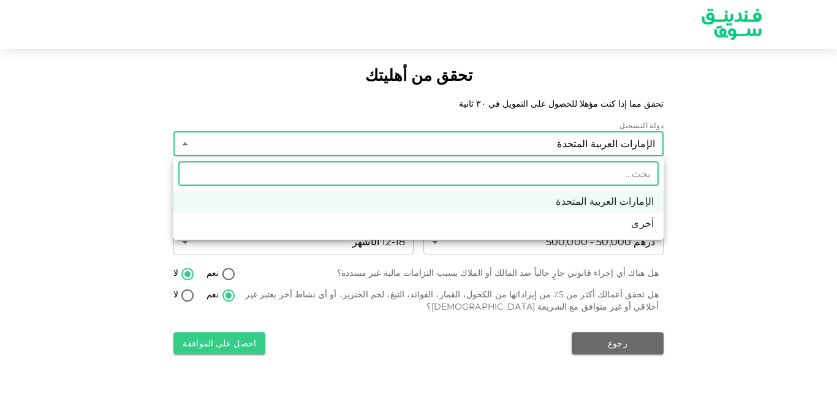
click at [559, 145] on body "تحقق من أهليتك تحقق مما إذا كنت مؤهلا للحصول على التمويل في ٣٠ ثانية دولة التسج…" at bounding box center [418, 196] width 837 height 393
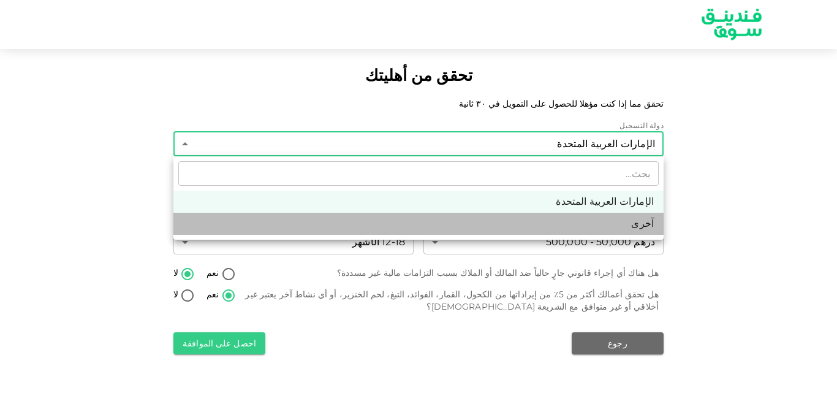
click at [616, 221] on li "آخرى" at bounding box center [418, 224] width 490 height 22
type input "3"
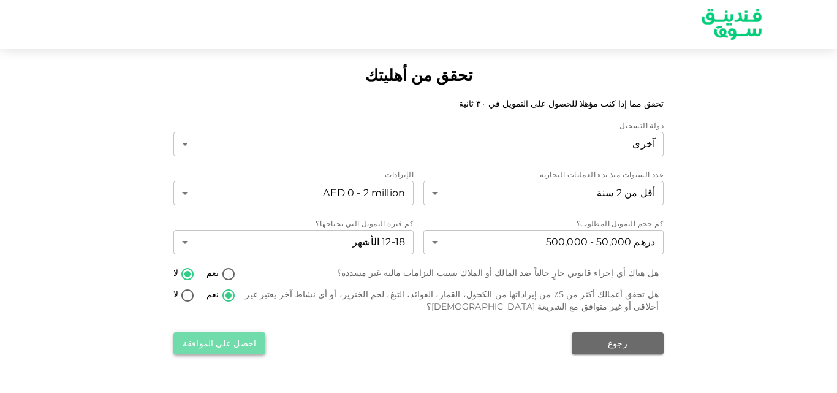
click at [232, 340] on button "احصل على الموافقة" at bounding box center [219, 343] width 92 height 22
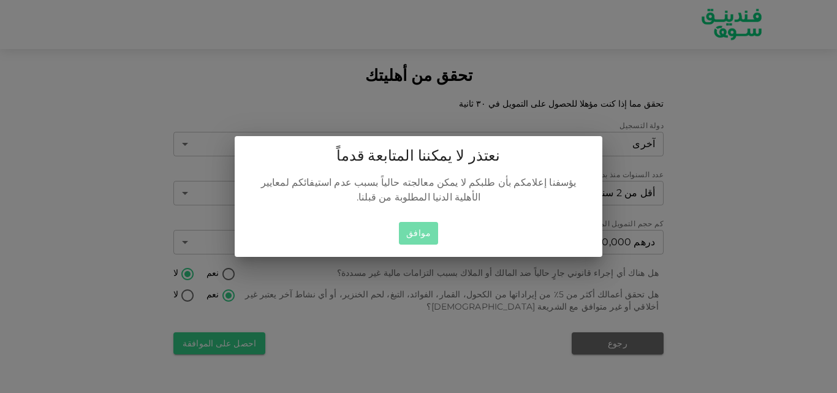
click at [407, 227] on button "موافق" at bounding box center [418, 233] width 39 height 23
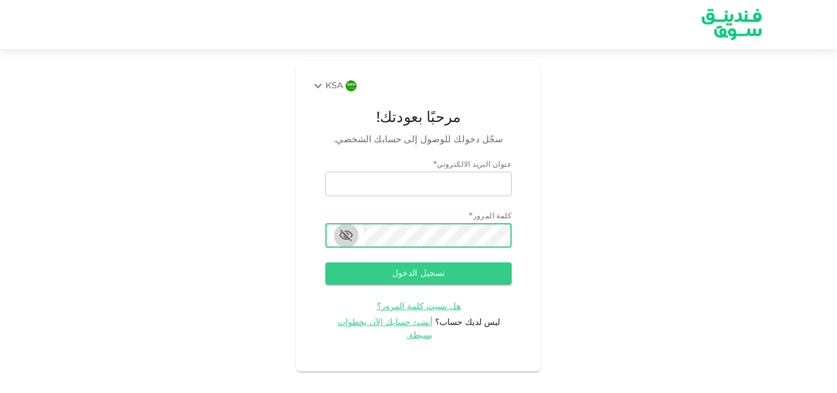
click at [344, 235] on icon "button" at bounding box center [345, 236] width 13 height 12
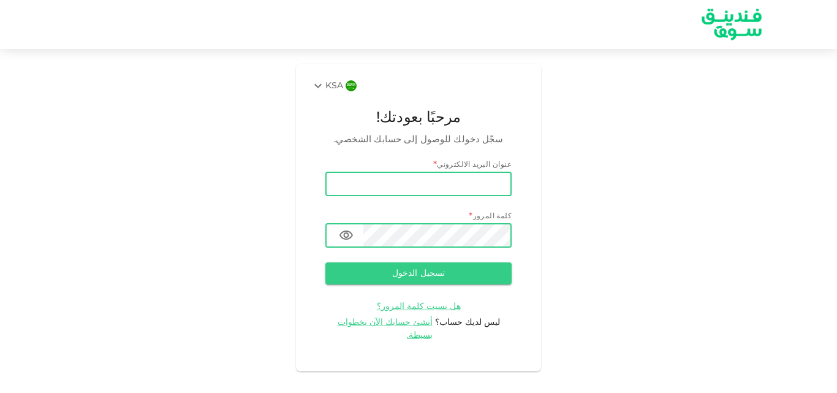
click at [458, 186] on input "email" at bounding box center [418, 184] width 186 height 25
type input "[EMAIL_ADDRESS][DOMAIN_NAME]"
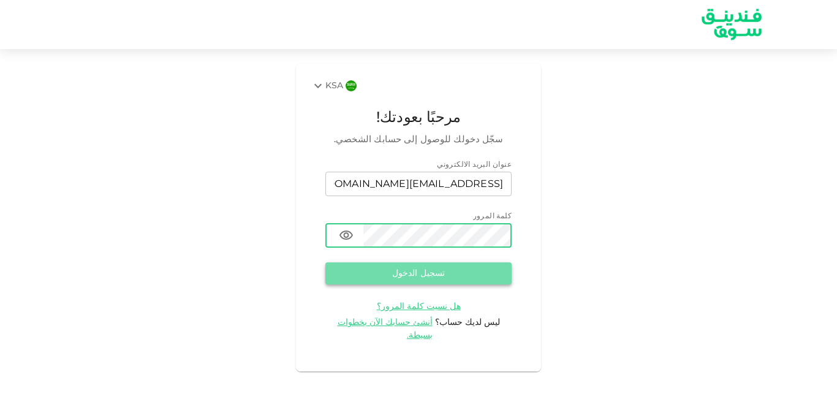
click at [480, 267] on button "تسجيل الدخول" at bounding box center [418, 273] width 186 height 22
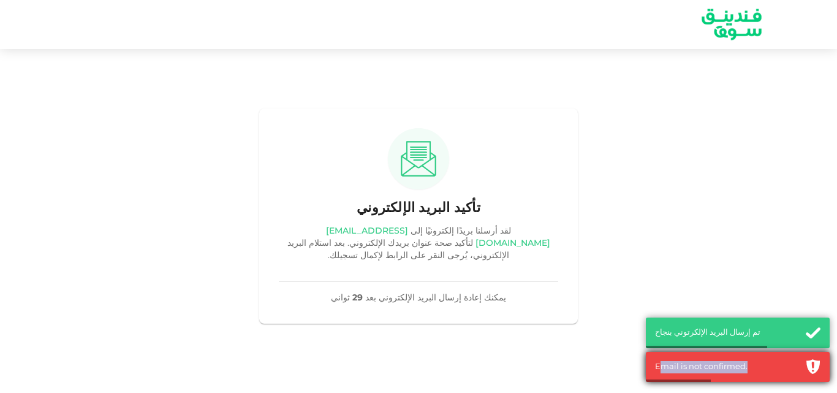
drag, startPoint x: 768, startPoint y: 363, endPoint x: 662, endPoint y: 370, distance: 106.3
click at [662, 370] on div "Email is not confirmed." at bounding box center [727, 367] width 144 height 12
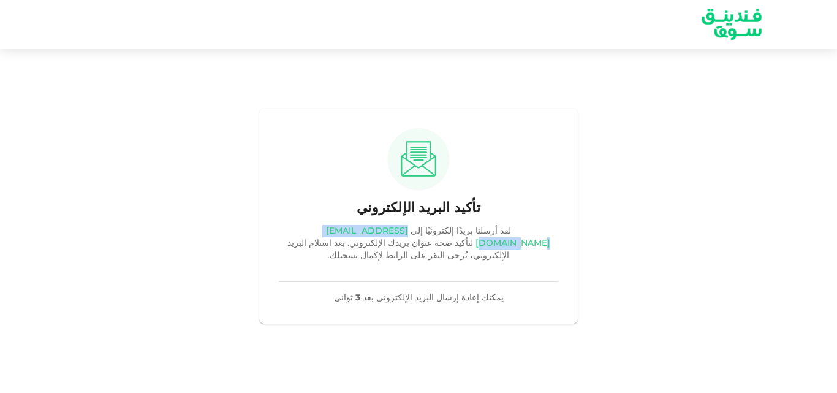
drag, startPoint x: 358, startPoint y: 237, endPoint x: 469, endPoint y: 238, distance: 110.9
click at [469, 238] on link "Faisal_1409@hotmail.com" at bounding box center [438, 237] width 224 height 21
copy link "Faisal_1409@hotmail.com"
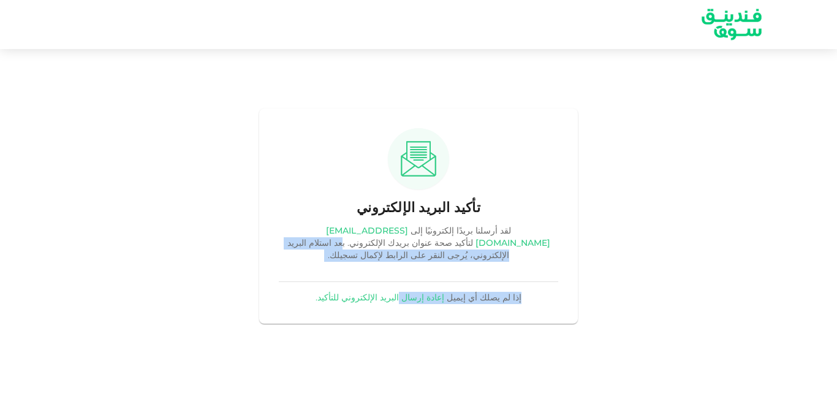
drag, startPoint x: 404, startPoint y: 292, endPoint x: 493, endPoint y: 257, distance: 94.9
click at [493, 257] on div "تأكيد البريد الإلكتروني لقد أرسلنا بريدًا إلكترونيًا إلى Faisal_1409@hotmail.co…" at bounding box center [418, 216] width 319 height 216
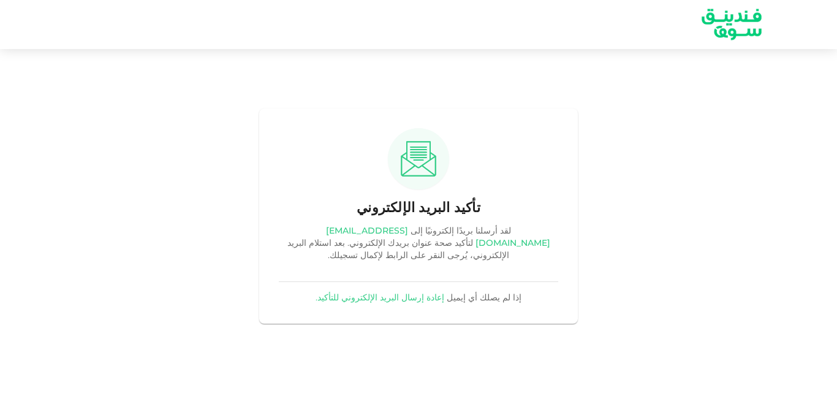
click at [523, 242] on div "لقد أرسلنا بريدًا إلكترونيًا إلى Faisal_1409@hotmail.com لتأكيد صحة عنوان بريدك…" at bounding box center [418, 243] width 279 height 37
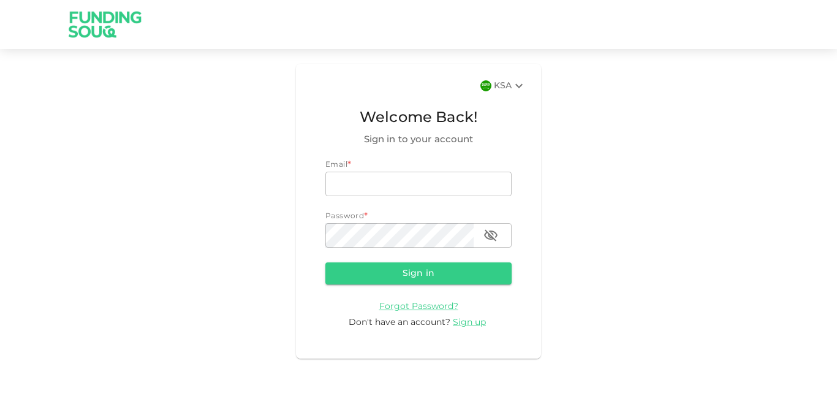
click at [98, 9] on img at bounding box center [105, 24] width 92 height 48
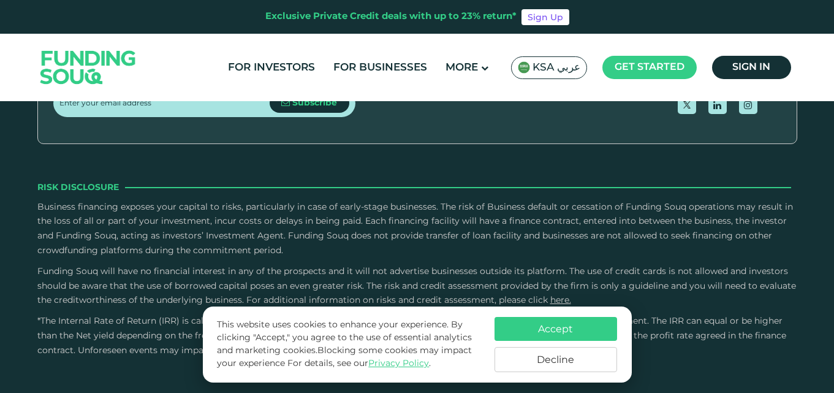
click at [556, 334] on button "Accept" at bounding box center [555, 329] width 123 height 24
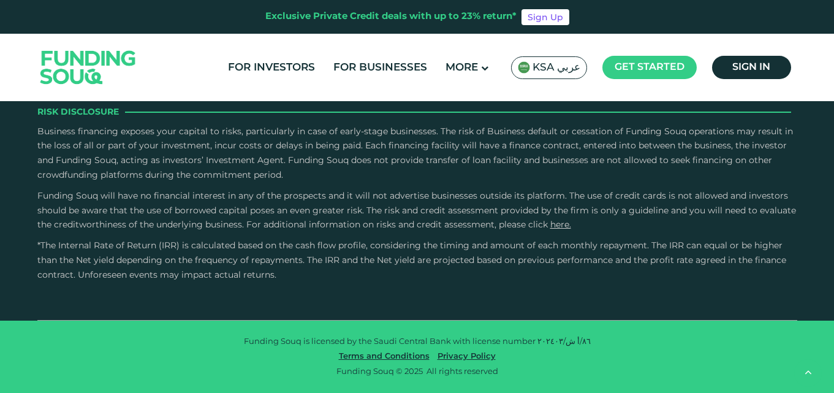
type tc-range-slider "4"
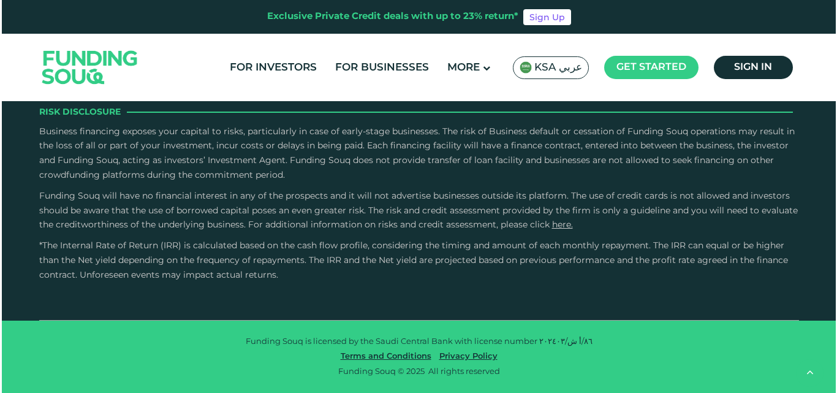
scroll to position [3564, 0]
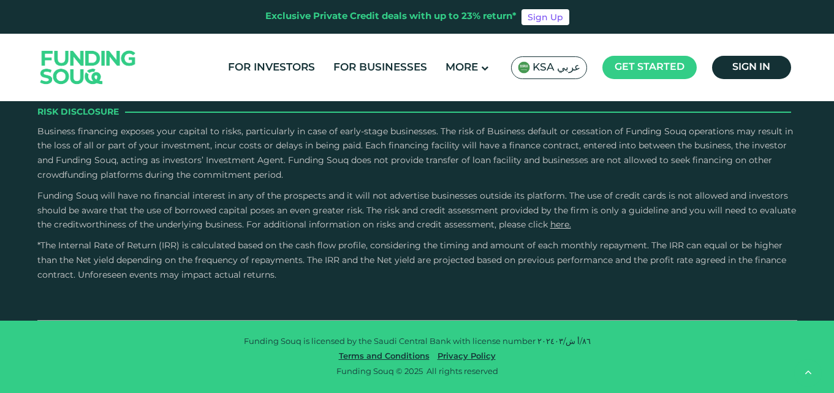
click at [544, 65] on span "KSA عربي" at bounding box center [556, 68] width 48 height 14
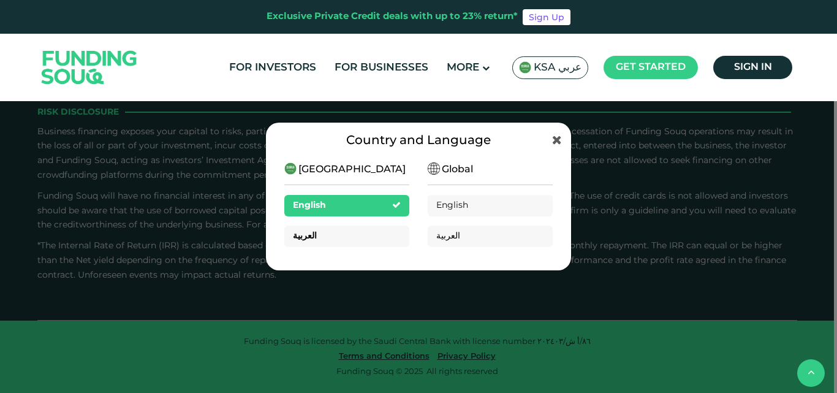
click at [333, 230] on div "العربية" at bounding box center [346, 235] width 125 height 21
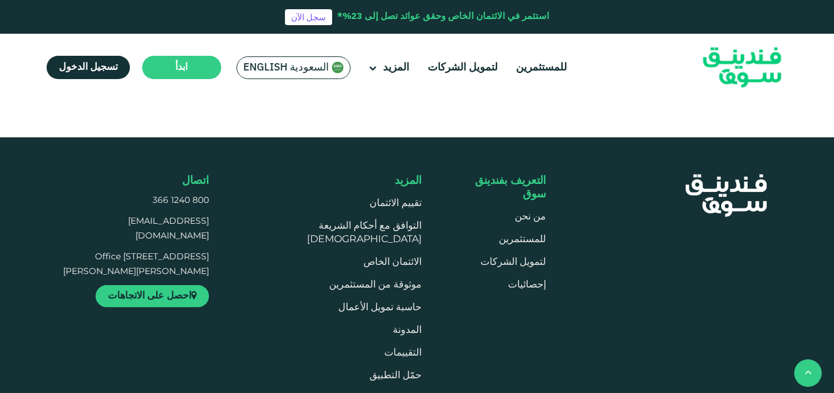
type tc-range-slider "4"
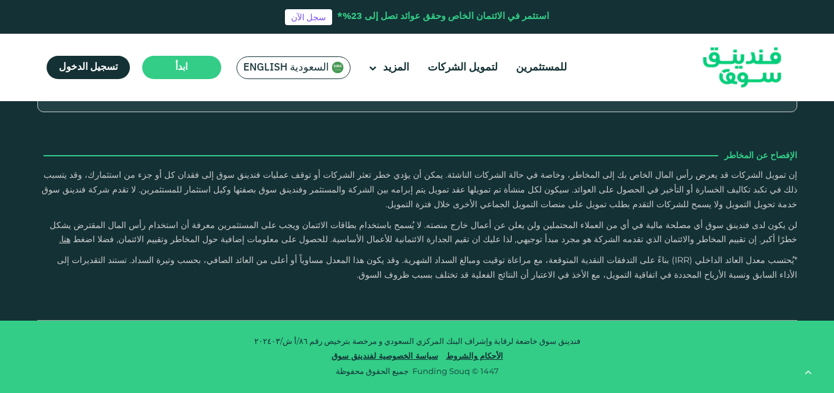
scroll to position [3615, 0]
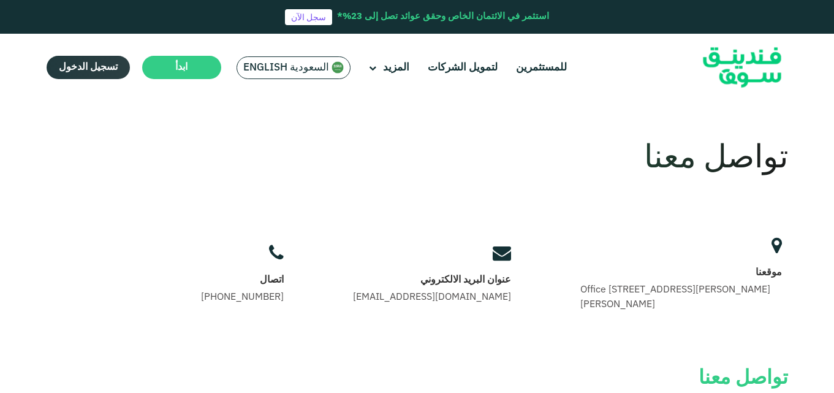
click at [110, 75] on link "تسجيل الدخول" at bounding box center [88, 67] width 83 height 23
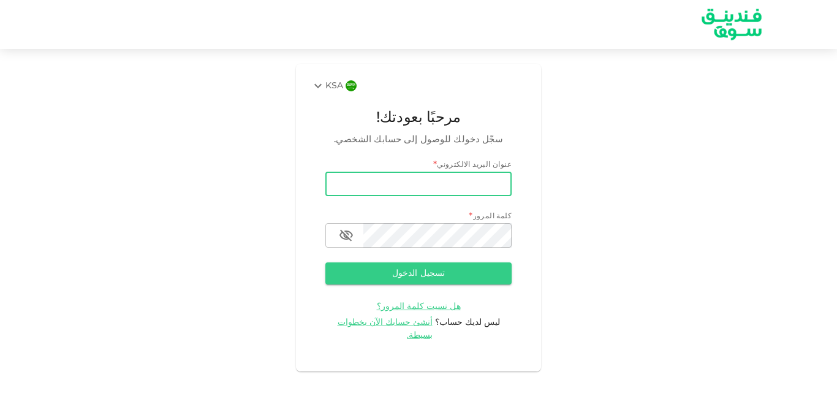
drag, startPoint x: 0, startPoint y: 0, endPoint x: 441, endPoint y: 183, distance: 477.4
click at [441, 183] on input "email" at bounding box center [418, 184] width 186 height 25
type input "[EMAIL_ADDRESS][DOMAIN_NAME]"
drag, startPoint x: 361, startPoint y: 186, endPoint x: 520, endPoint y: 186, distance: 158.7
click at [520, 186] on div "KSA مرحبًا بعودتك! سجّل دخولك للوصول إلى حسابك الشخصي. عنوان البريد الالكتروني …" at bounding box center [418, 218] width 245 height 308
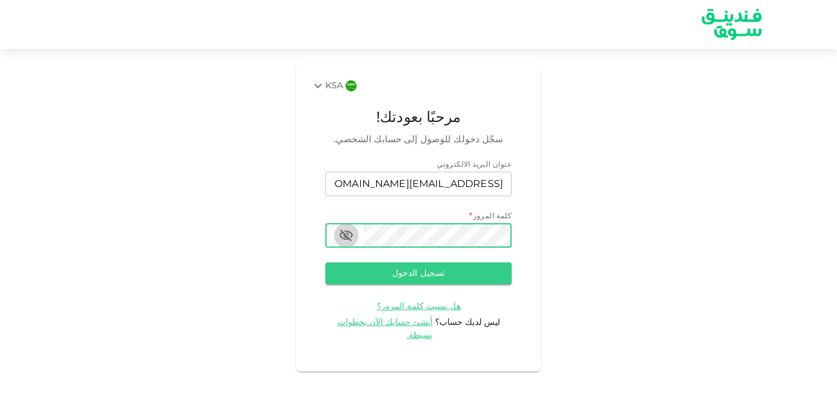
click at [346, 237] on icon "button" at bounding box center [345, 236] width 13 height 12
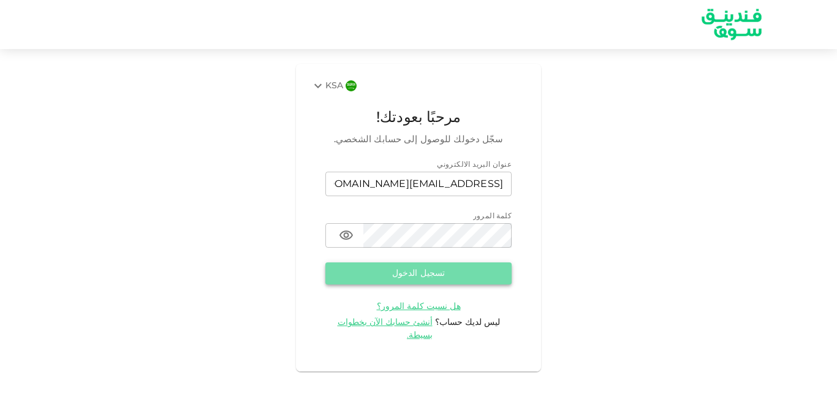
click at [482, 280] on button "تسجيل الدخول" at bounding box center [418, 273] width 186 height 22
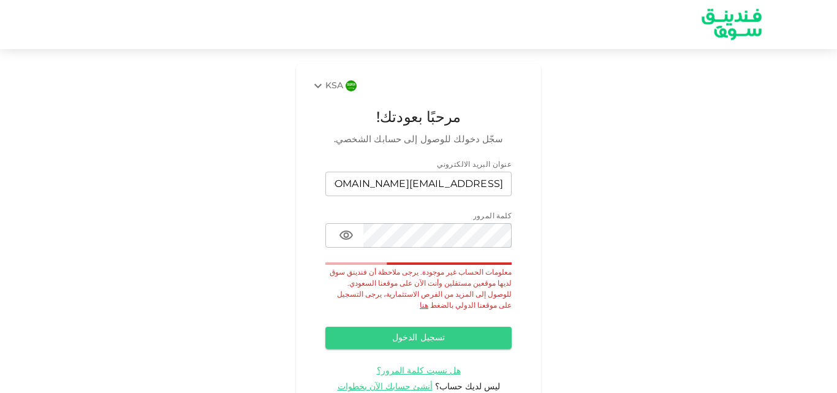
click at [420, 302] on link "هنا" at bounding box center [424, 305] width 9 height 7
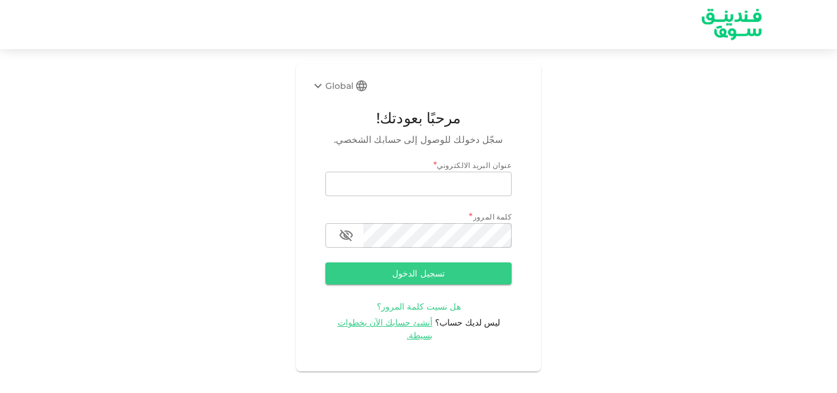
click at [407, 306] on span "هل نسيت كلمة المرور؟" at bounding box center [419, 306] width 84 height 11
click at [397, 320] on span "أنشئ حسابك الآن بخطوات بسيطة." at bounding box center [386, 329] width 96 height 24
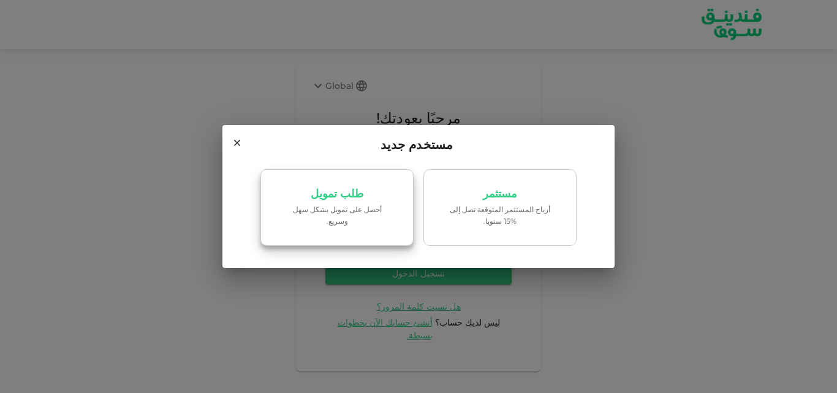
click at [357, 211] on p "‏أحصل على تمويل بشكل سهل وسريع." at bounding box center [337, 214] width 104 height 23
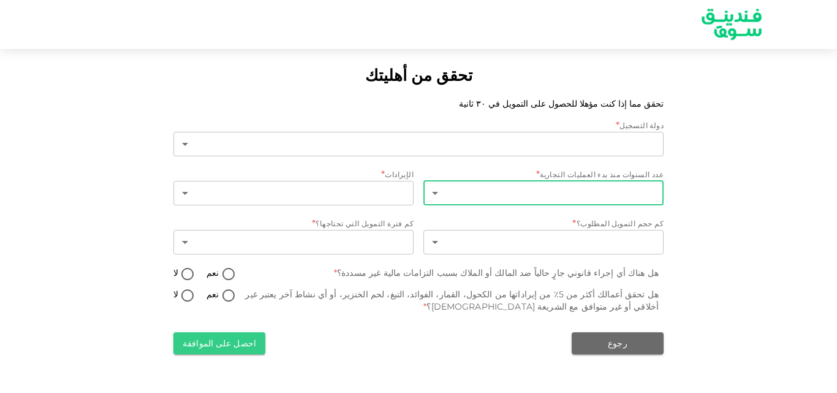
type input "1"
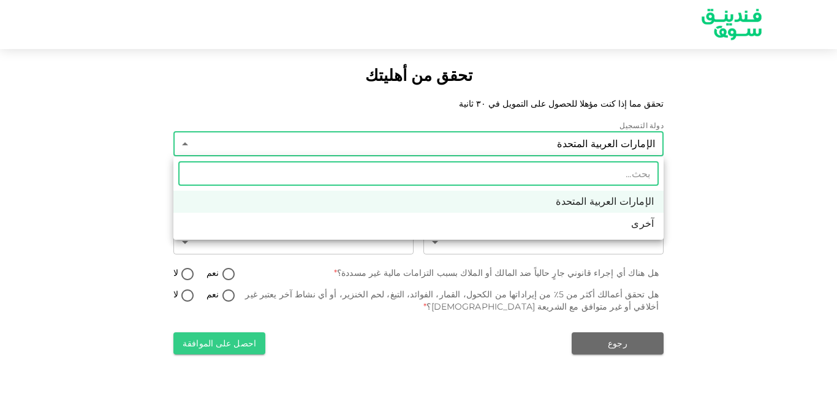
click at [563, 141] on body "تحقق من أهليتك تحقق مما إذا كنت مؤهلا للحصول على التمويل في ٣٠ ثانية دولة التسج…" at bounding box center [418, 196] width 837 height 393
click at [727, 167] on div at bounding box center [418, 196] width 837 height 393
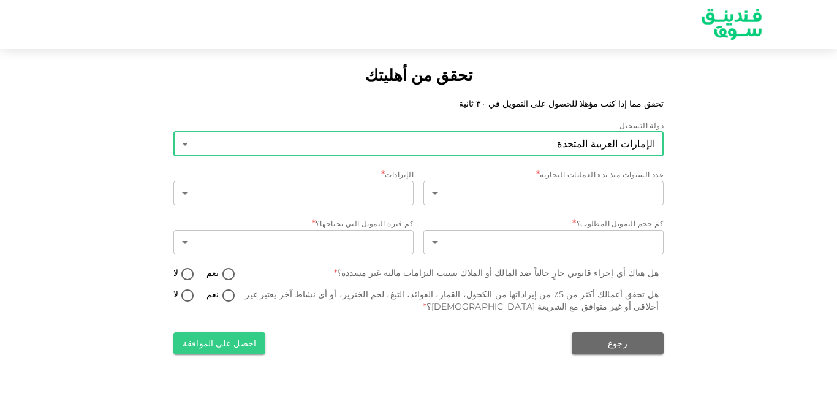
click at [593, 147] on body "تحقق من أهليتك تحقق مما إذا كنت مؤهلا للحصول على التمويل في ٣٠ ثانية دولة التسج…" at bounding box center [418, 196] width 837 height 393
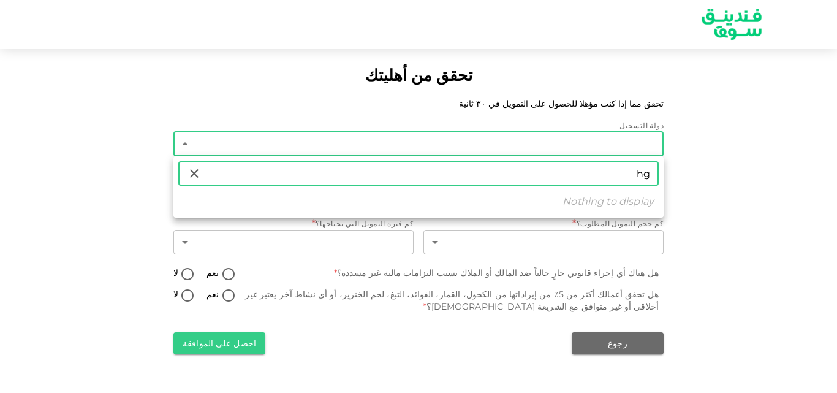
type input "h"
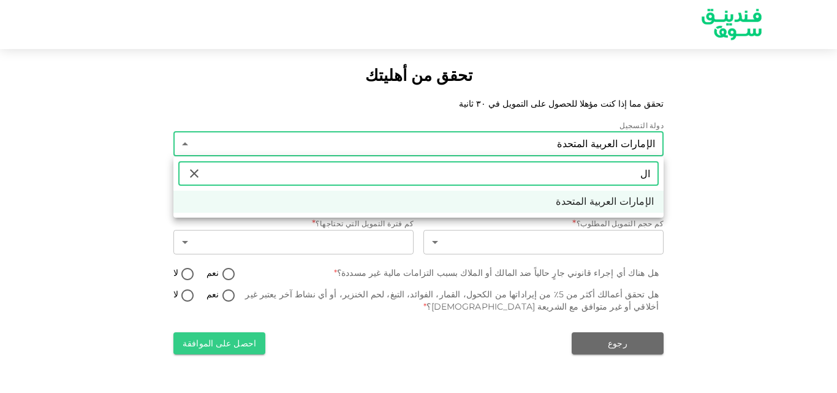
type input "ا"
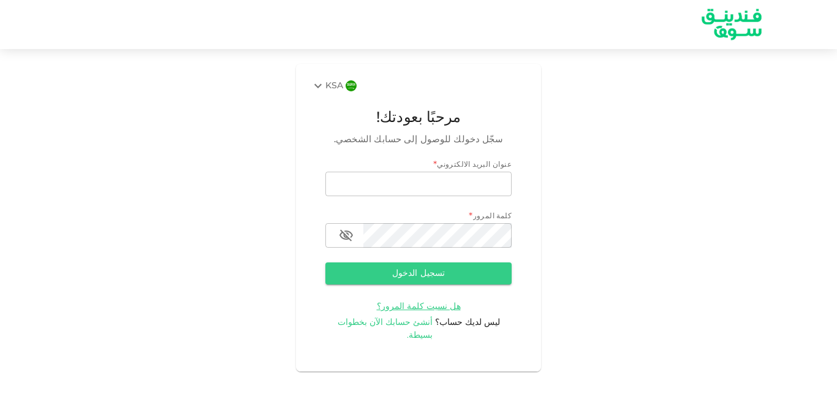
click at [404, 320] on span "أنشئ حسابك الآن بخطوات بسيطة." at bounding box center [386, 328] width 96 height 21
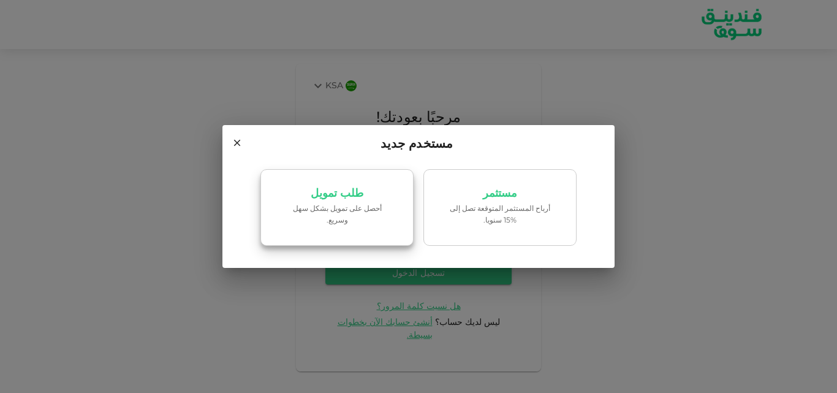
click at [360, 199] on link "طلب تمويل ‏أحصل على تمويل بشكل سهل وسريع." at bounding box center [336, 207] width 153 height 77
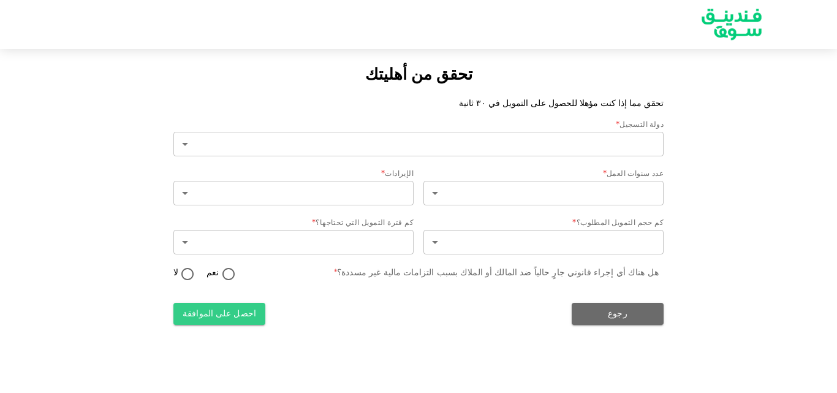
type input "2"
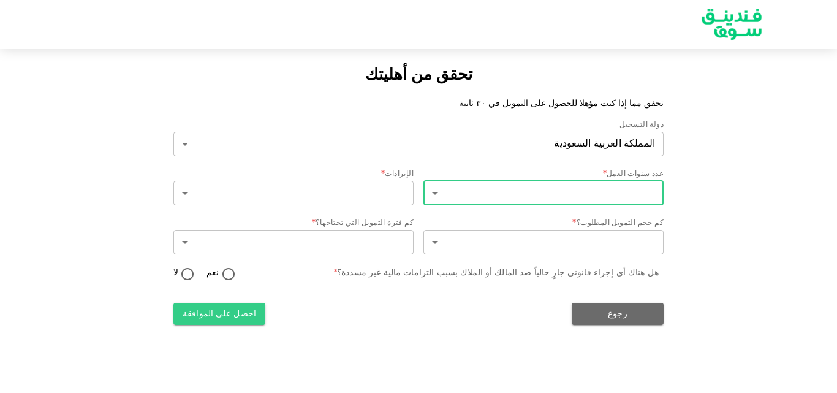
click at [592, 189] on body "تحقق من أهليتك تحقق مما إذا كنت مؤهلا للحصول على التمويل في ٣٠ ثانية دولة التسج…" at bounding box center [418, 196] width 837 height 393
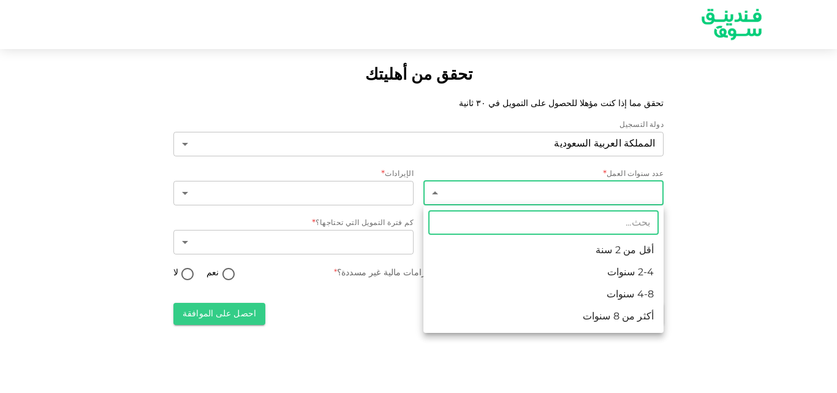
click at [621, 268] on li "2-4 سنوات" at bounding box center [543, 273] width 240 height 22
type input "2"
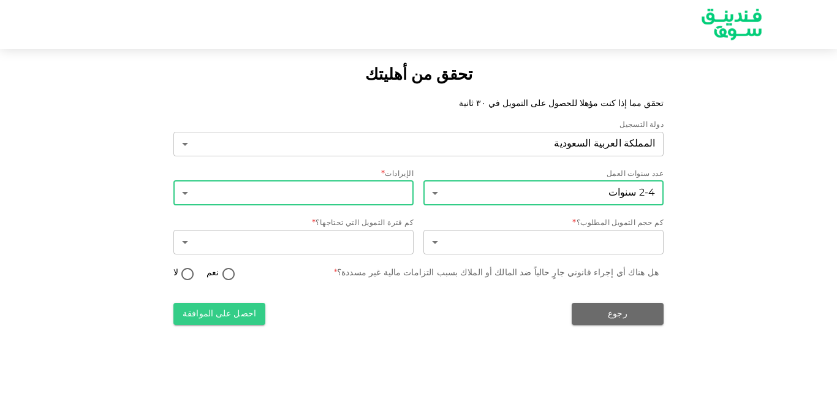
click at [400, 183] on body "تحقق من أهليتك تحقق مما إذا كنت مؤهلا للحصول على التمويل في ٣٠ ثانية دولة التسج…" at bounding box center [418, 196] width 837 height 393
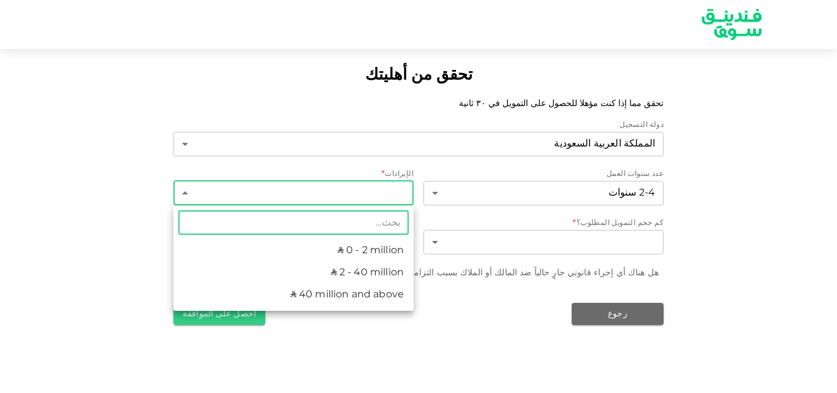
click at [394, 250] on li "ʢ 0 - 2 million" at bounding box center [293, 251] width 240 height 22
type input "1"
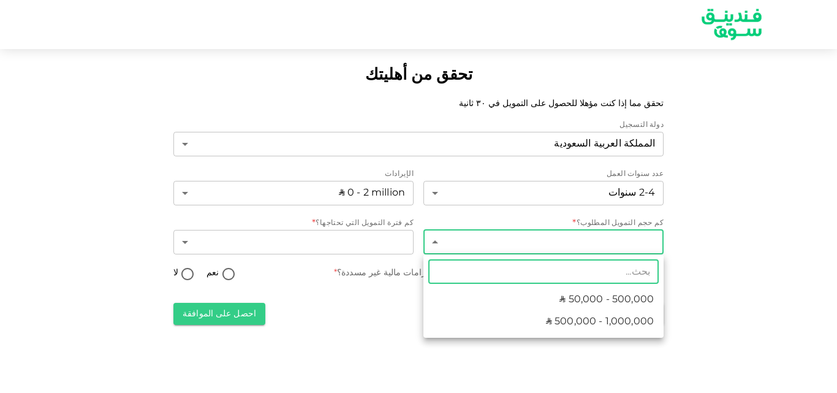
click at [506, 243] on body "تحقق من أهليتك تحقق مما إذا كنت مؤهلا للحصول على التمويل في ٣٠ ثانية دولة التسج…" at bounding box center [418, 196] width 837 height 393
click at [589, 306] on span "ʢ 50,000 - 500,000" at bounding box center [606, 299] width 94 height 15
type input "1"
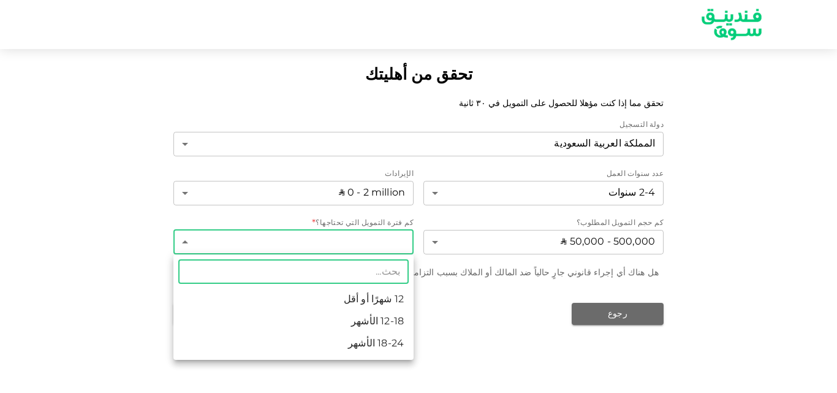
click at [373, 246] on body "تحقق من أهليتك تحقق مما إذا كنت مؤهلا للحصول على التمويل في ٣٠ ثانية دولة التسج…" at bounding box center [418, 196] width 837 height 393
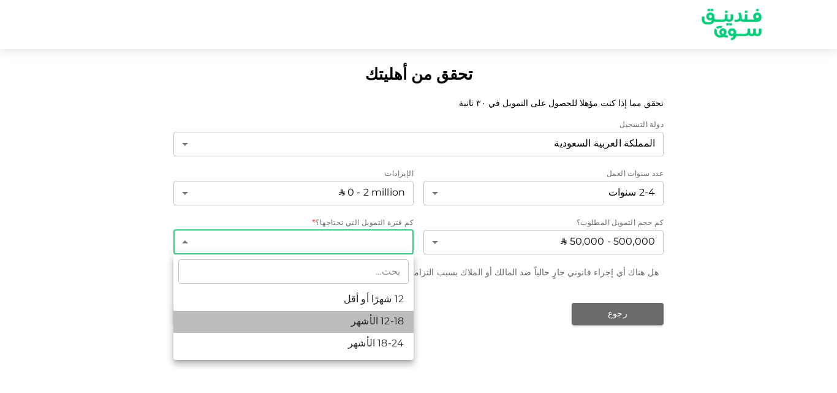
click at [385, 319] on li "12-18 الأشهر" at bounding box center [293, 322] width 240 height 22
type input "2"
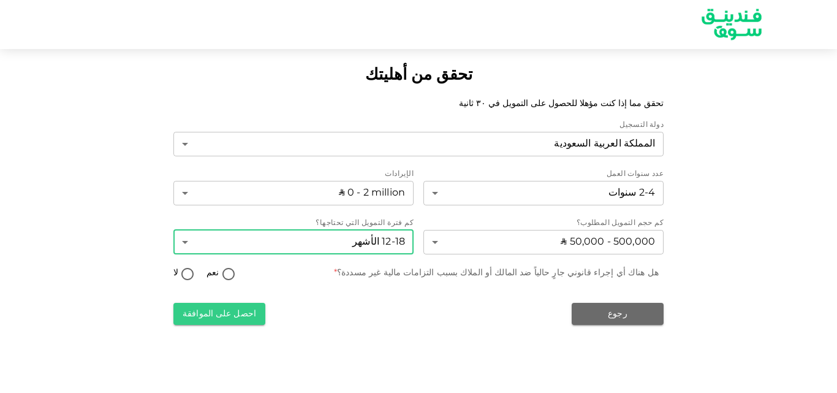
click at [191, 273] on input "لا" at bounding box center [187, 275] width 18 height 17
radio input "true"
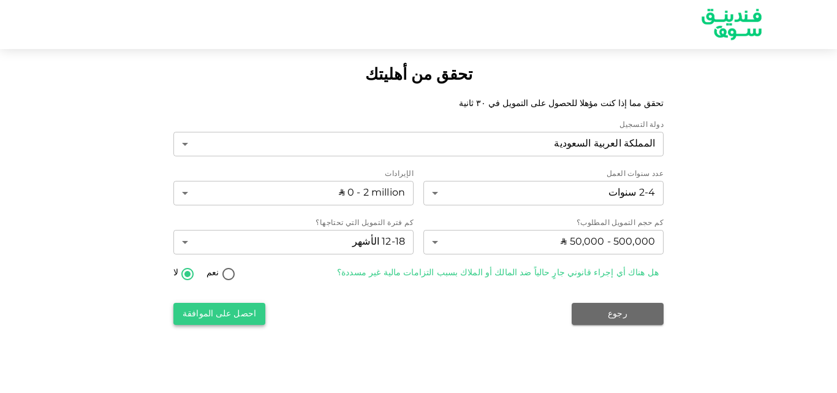
click at [213, 314] on button "احصل على الموافقة" at bounding box center [219, 314] width 92 height 22
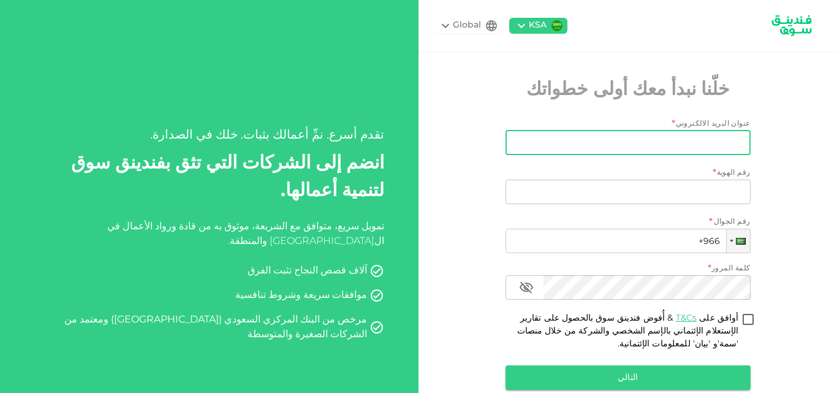
click at [676, 137] on input "عنوان البريد الالكتروني" at bounding box center [635, 143] width 232 height 25
type input "[EMAIL_ADDRESS][DOMAIN_NAME]"
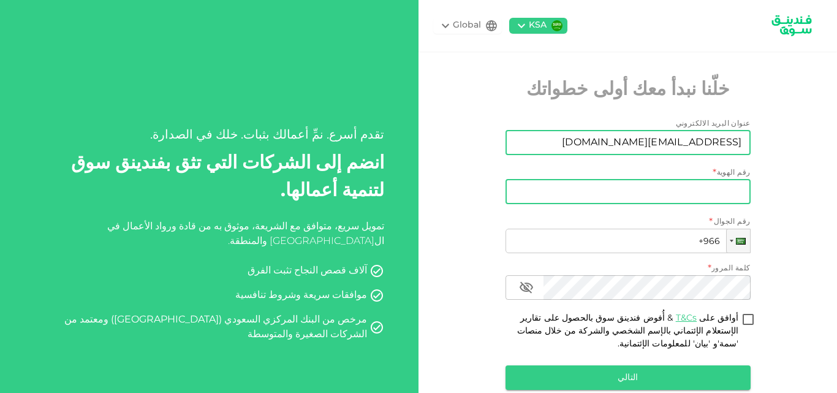
click at [659, 195] on input "رقم الهوية" at bounding box center [627, 192] width 245 height 25
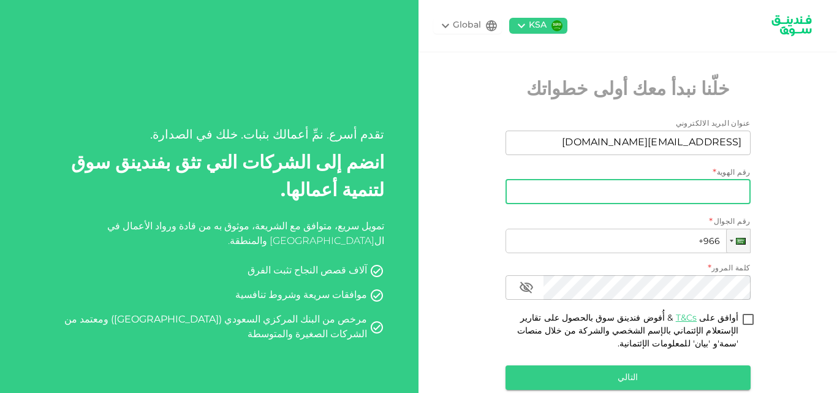
type input "1078127915"
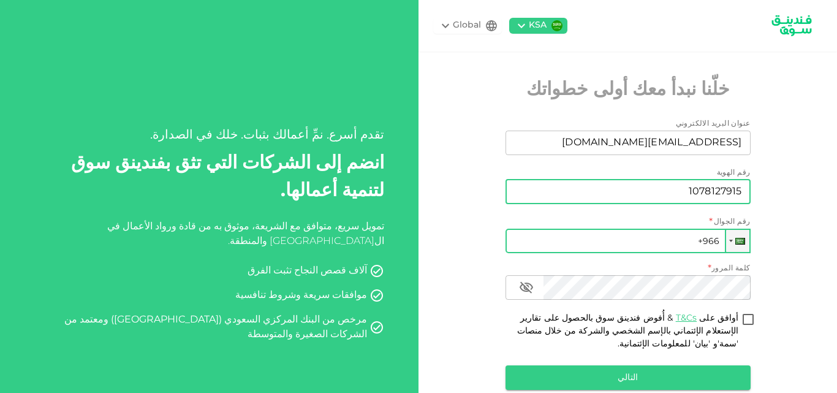
click at [657, 237] on input "+966" at bounding box center [627, 241] width 245 height 25
type input "[PHONE_NUMBER]"
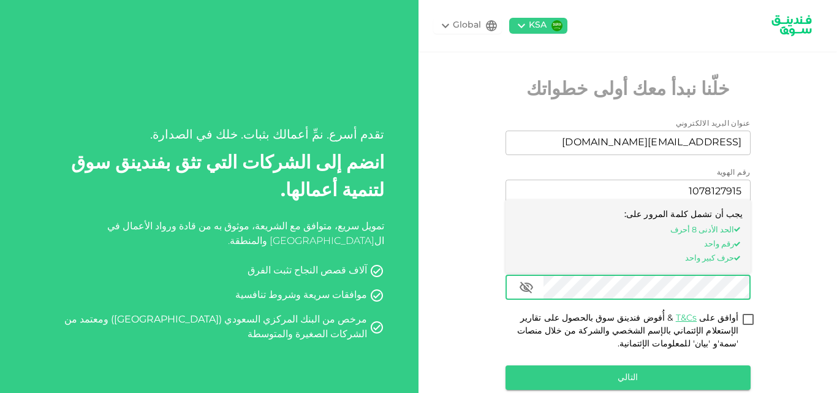
click at [794, 243] on div "KSA Global خلّنا نبدأ معك أولى خطواتك عنوان البريد الالكتروني عنوان البريد الال…" at bounding box center [627, 226] width 418 height 453
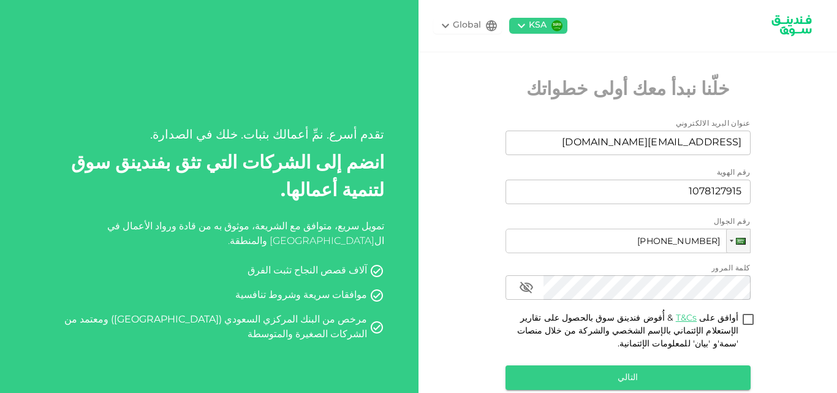
click at [752, 316] on input "أوافق على T&Cs & أُفوض فندينق سوق بالحصول على تقارير الإستعلام الإئتماني بالإسم…" at bounding box center [748, 320] width 18 height 17
checkbox input "true"
click at [713, 364] on div "عنوان البريد الالكتروني عنوان البريد الالكتروني [EMAIL_ADDRESS][DOMAIN_NAME] عن…" at bounding box center [627, 256] width 245 height 276
click at [716, 374] on button "التالي" at bounding box center [627, 377] width 245 height 25
click at [651, 382] on button "التالي" at bounding box center [627, 377] width 245 height 25
